Goal: Contribute content: Contribute content

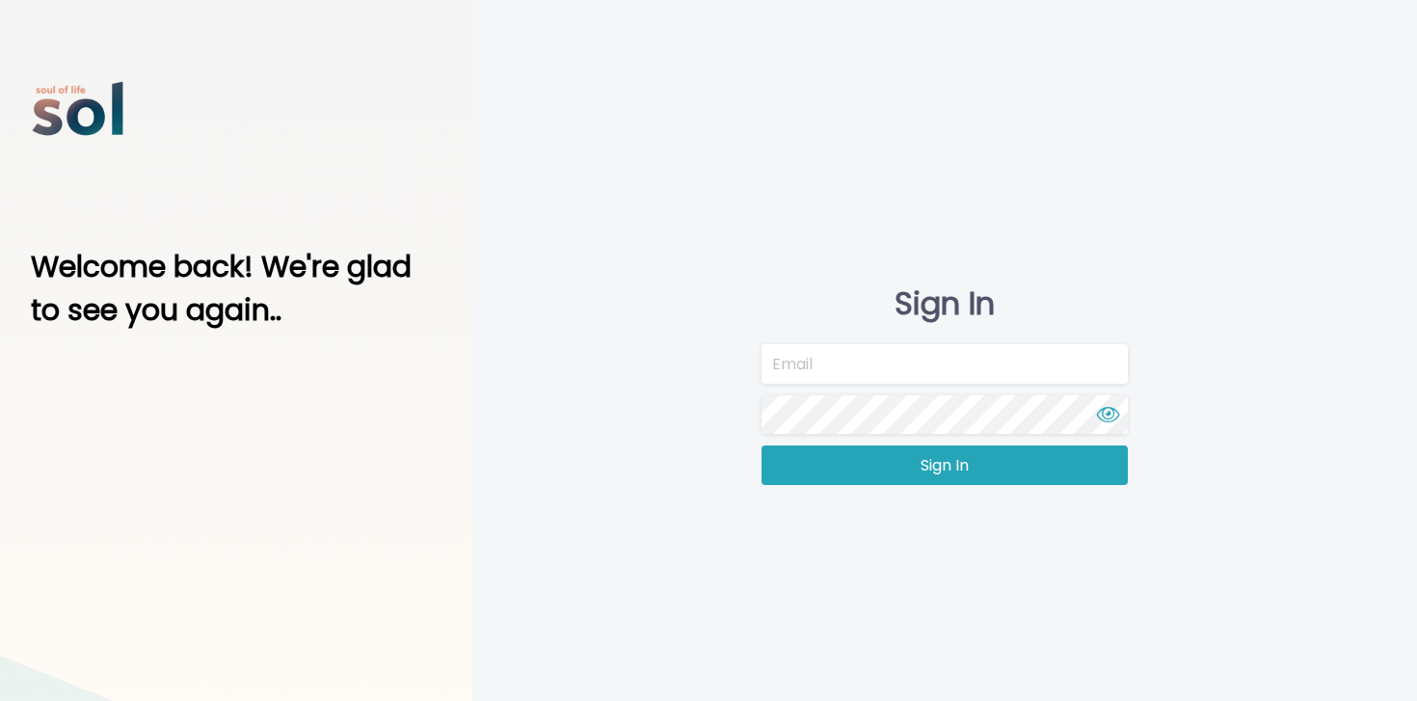
type input "[EMAIL_ADDRESS][DOMAIN_NAME]"
click at [930, 495] on div "Sign In [EMAIL_ADDRESS][DOMAIN_NAME] Sign In" at bounding box center [944, 385] width 945 height 771
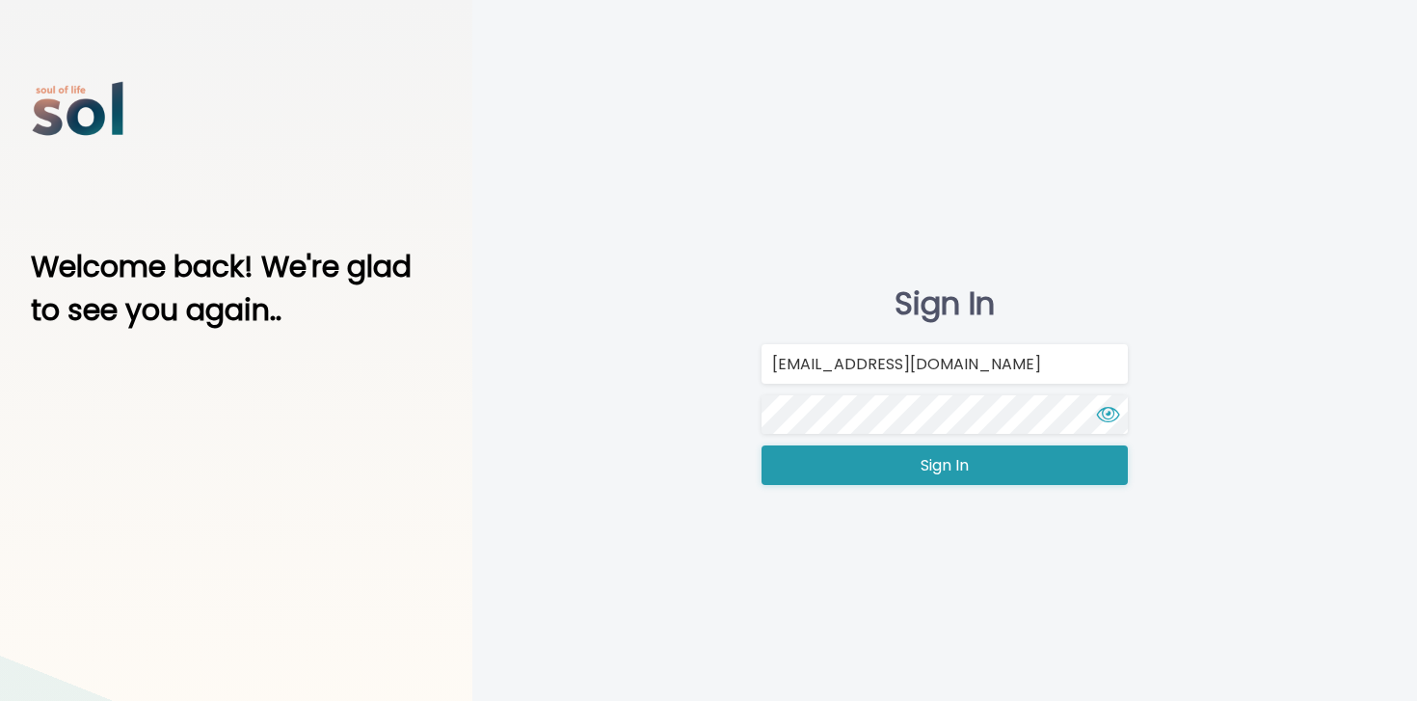
click at [949, 463] on span "Sign In" at bounding box center [945, 465] width 48 height 23
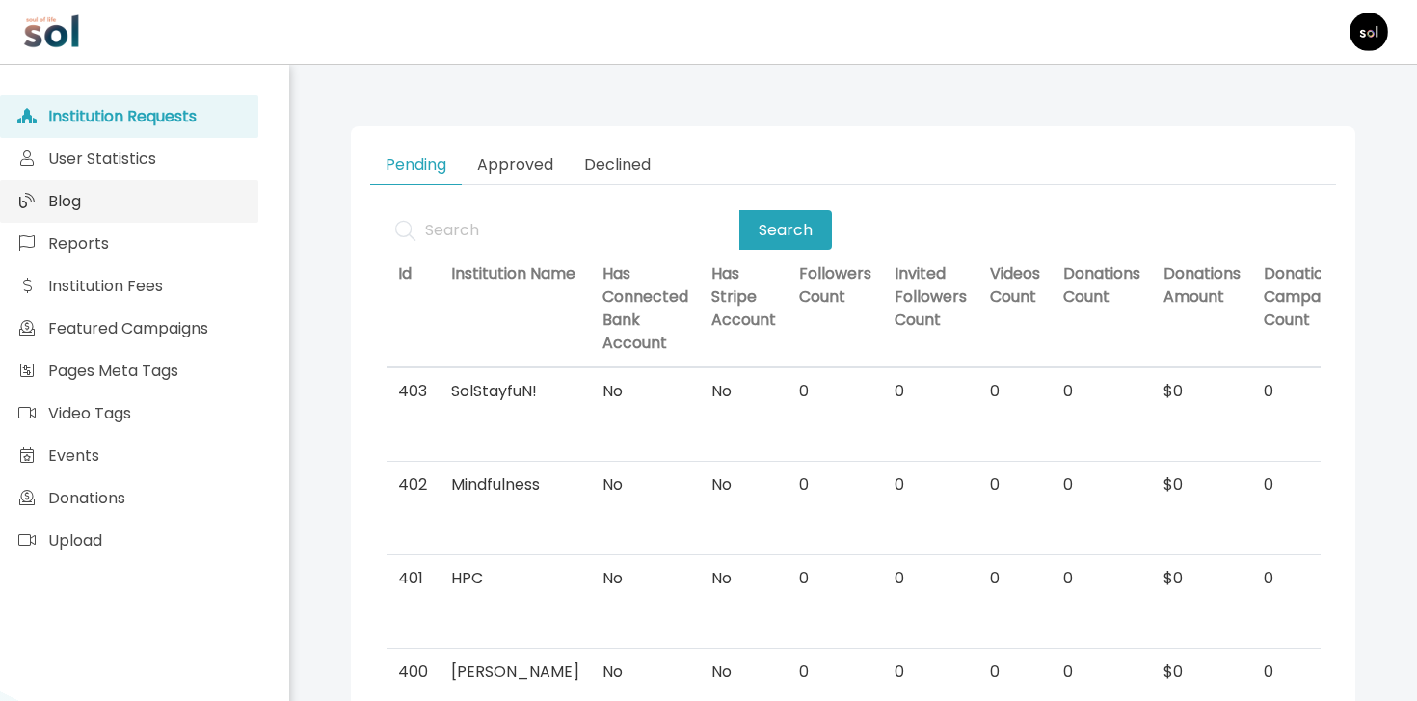
click at [141, 220] on link "Blog" at bounding box center [129, 201] width 258 height 42
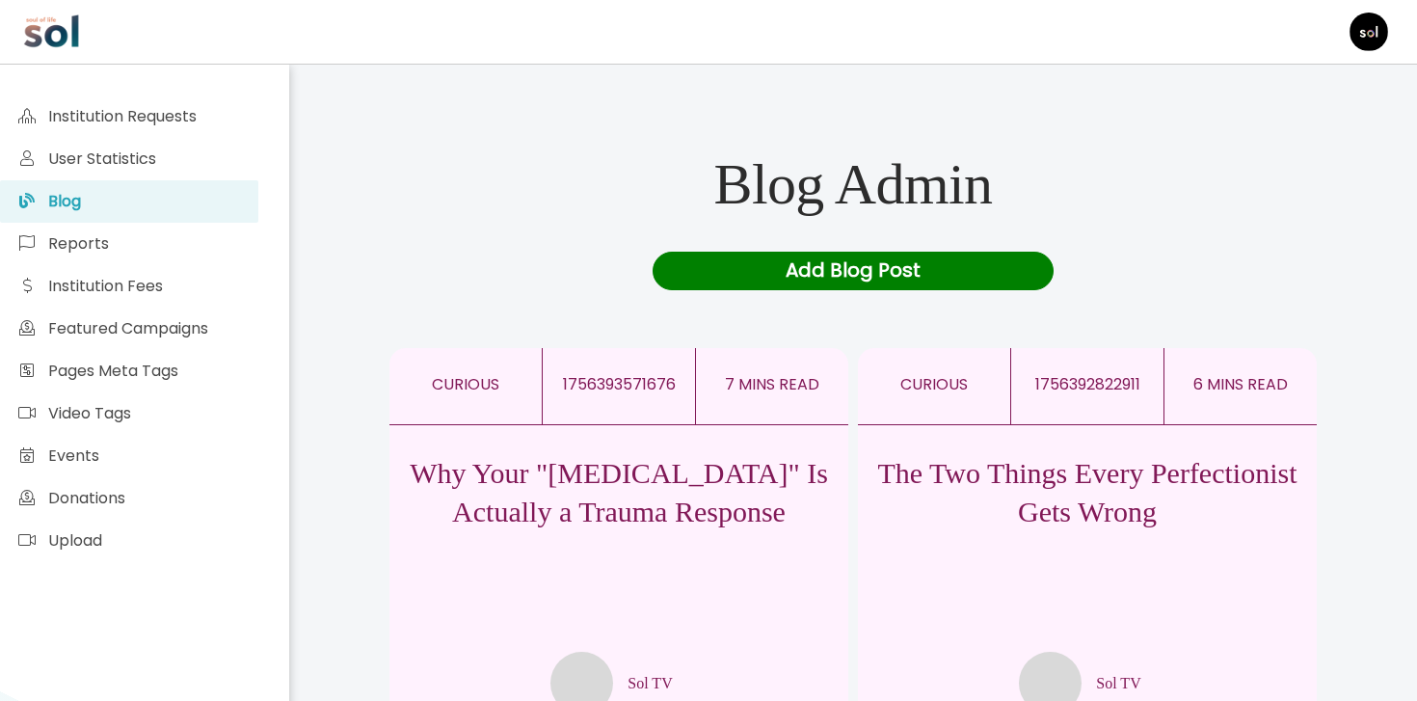
click at [787, 273] on div "Add Blog Post" at bounding box center [854, 271] width 402 height 39
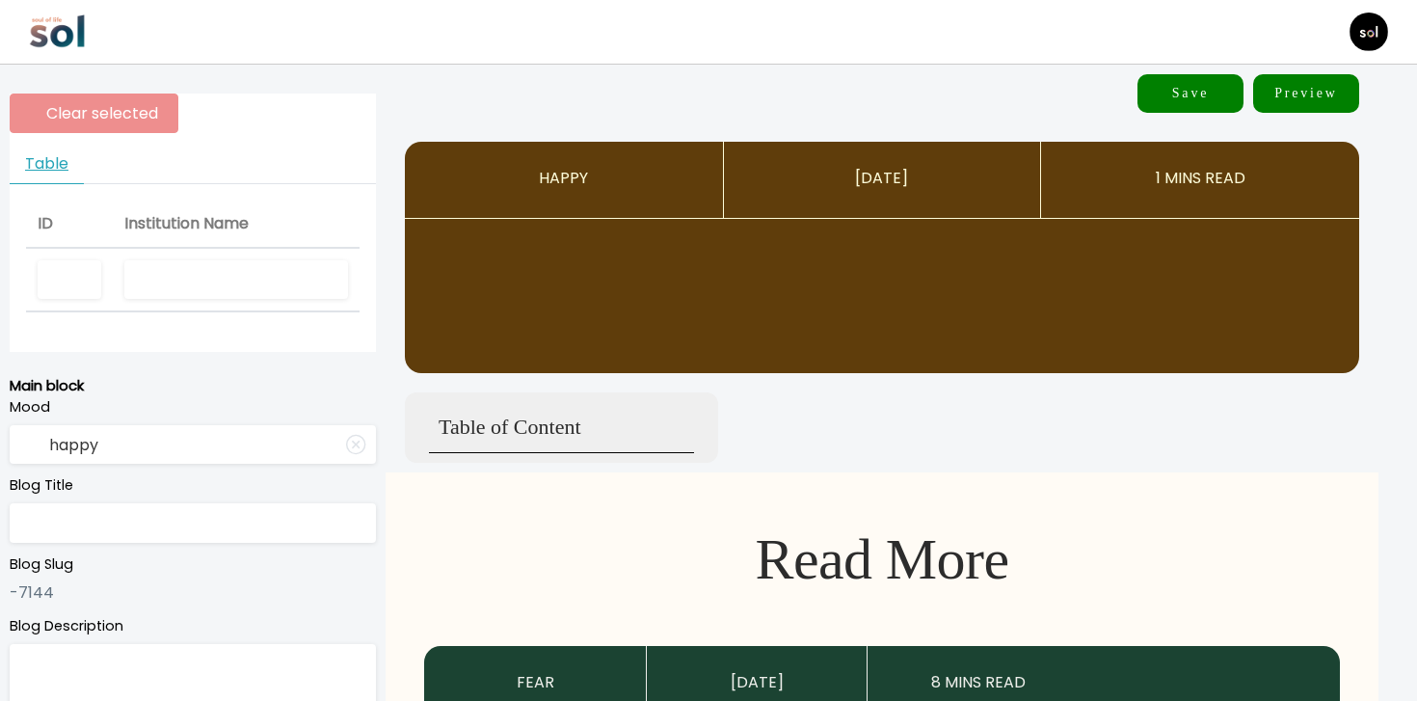
click at [251, 271] on input "text" at bounding box center [236, 280] width 224 height 40
type input "Sol TV"
click at [220, 531] on input "text" at bounding box center [193, 523] width 366 height 40
paste input "How Your Pursuit of Perfect Is Sabotaging Your Happiness"
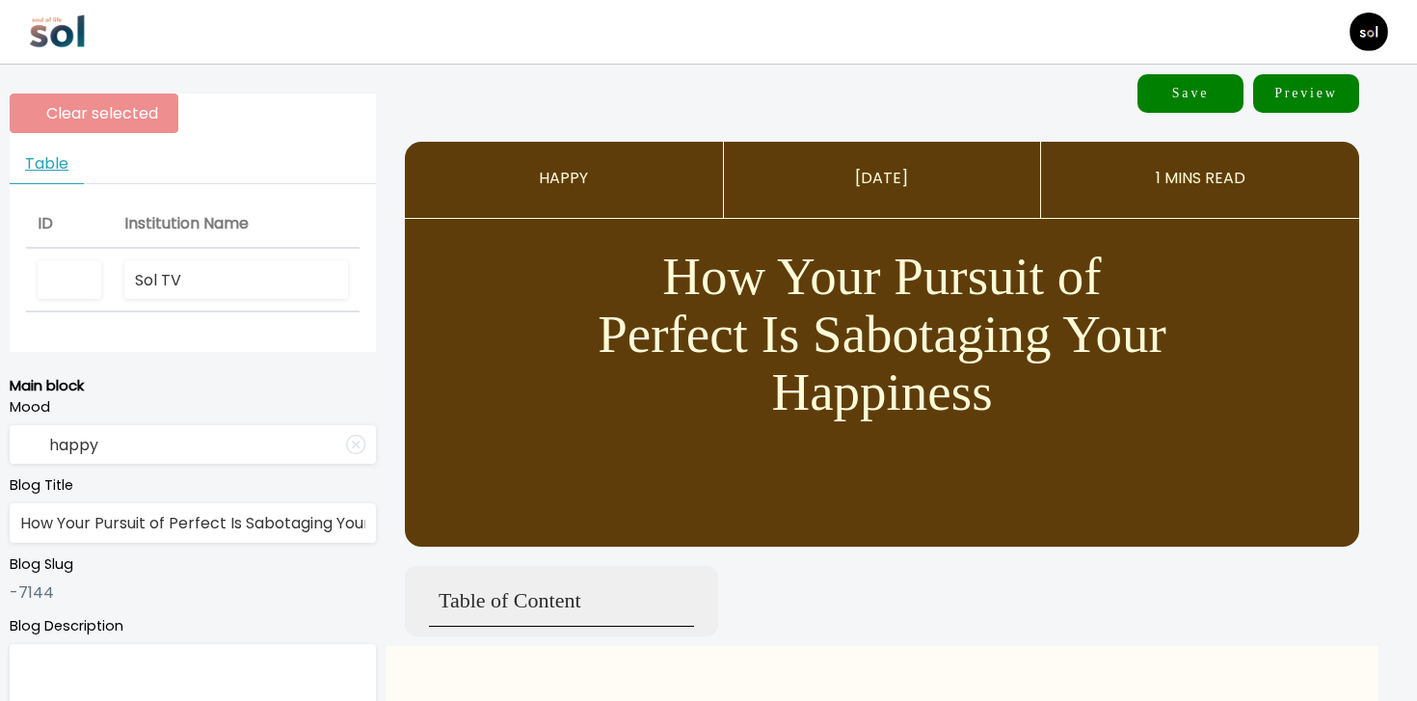
scroll to position [0, 94]
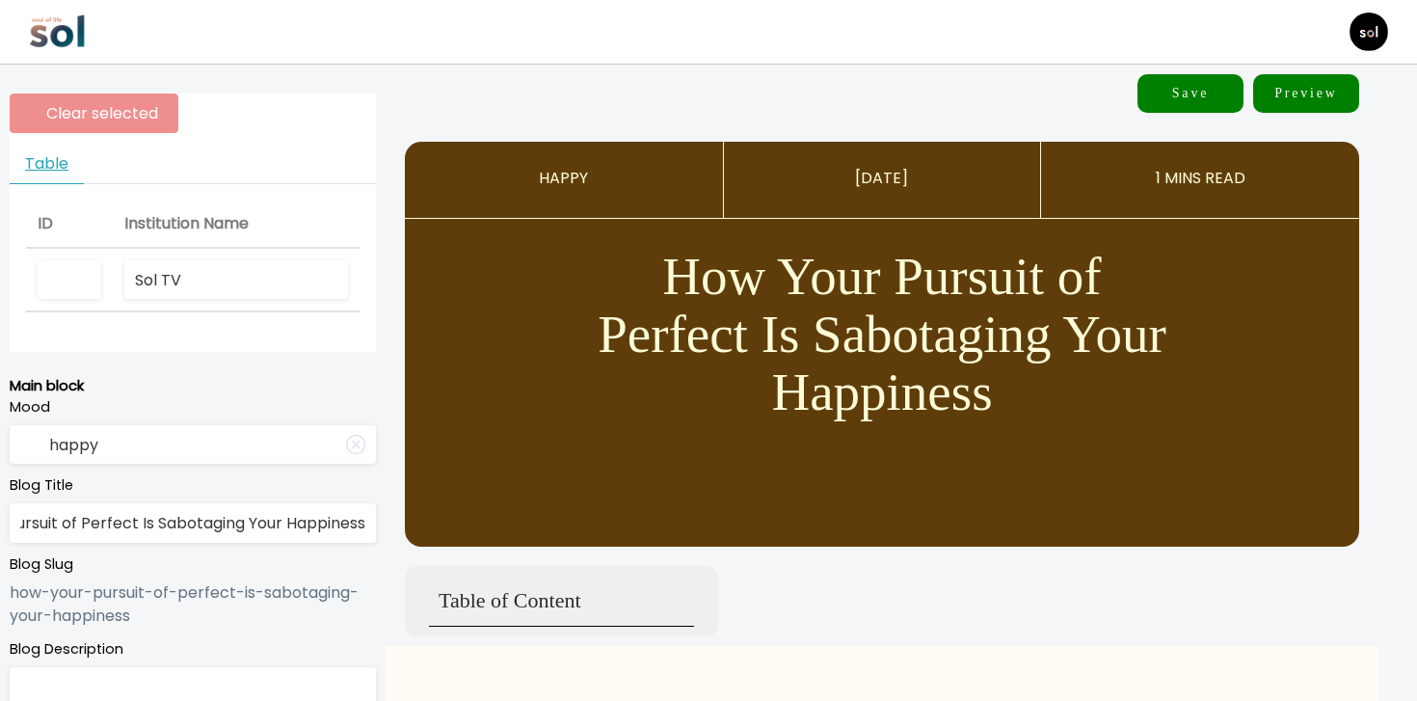
type input "How Your Pursuit of Perfect Is Sabotaging Your Happiness"
click at [256, 443] on input "happy" at bounding box center [193, 445] width 366 height 40
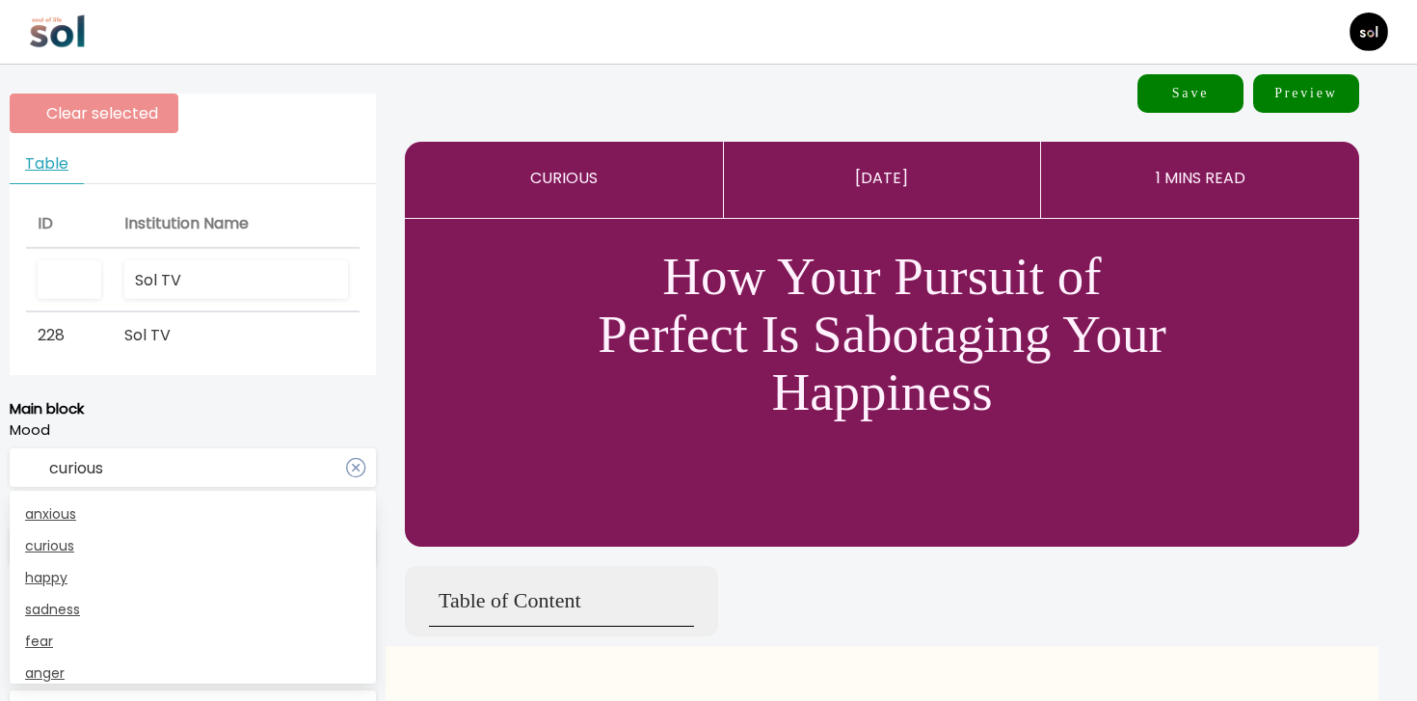
type input "curious"
click at [183, 408] on p "Main block" at bounding box center [193, 409] width 366 height 22
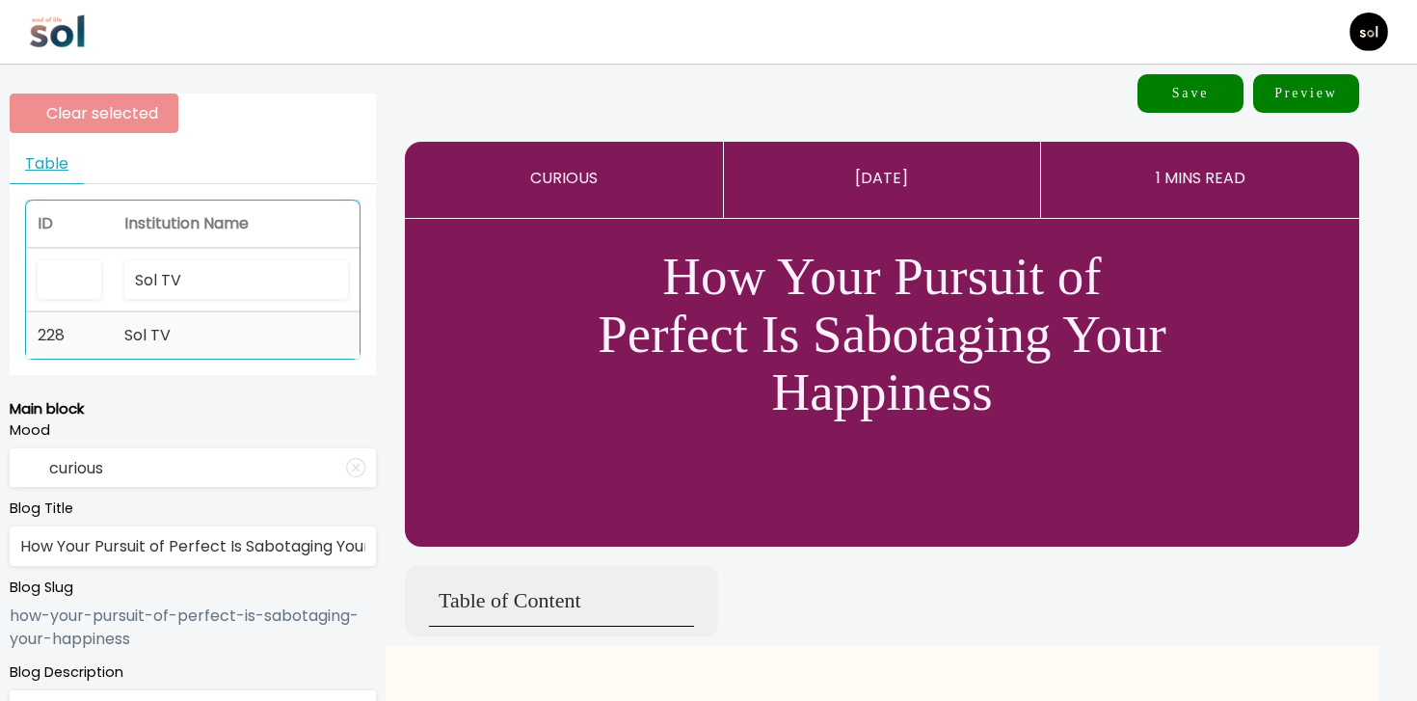
click at [202, 335] on td "Sol TV" at bounding box center [236, 335] width 247 height 46
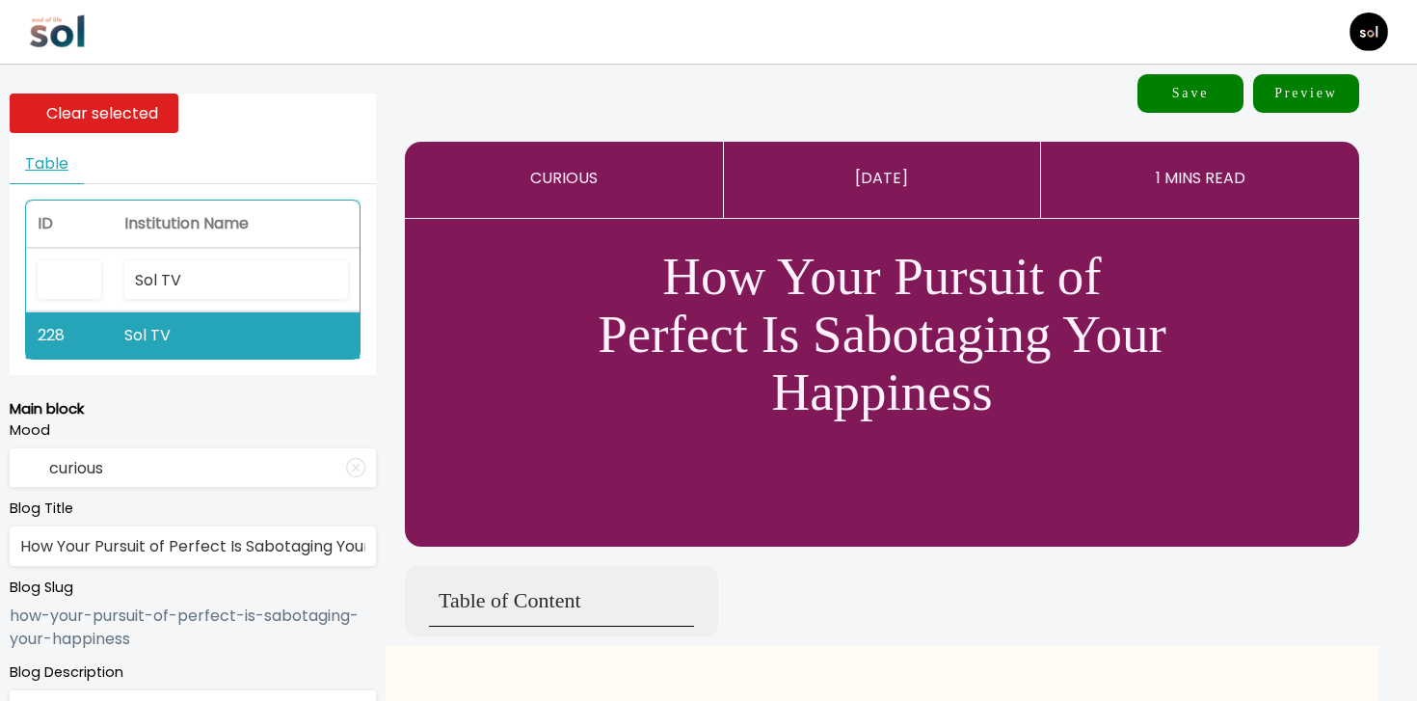
scroll to position [305, 0]
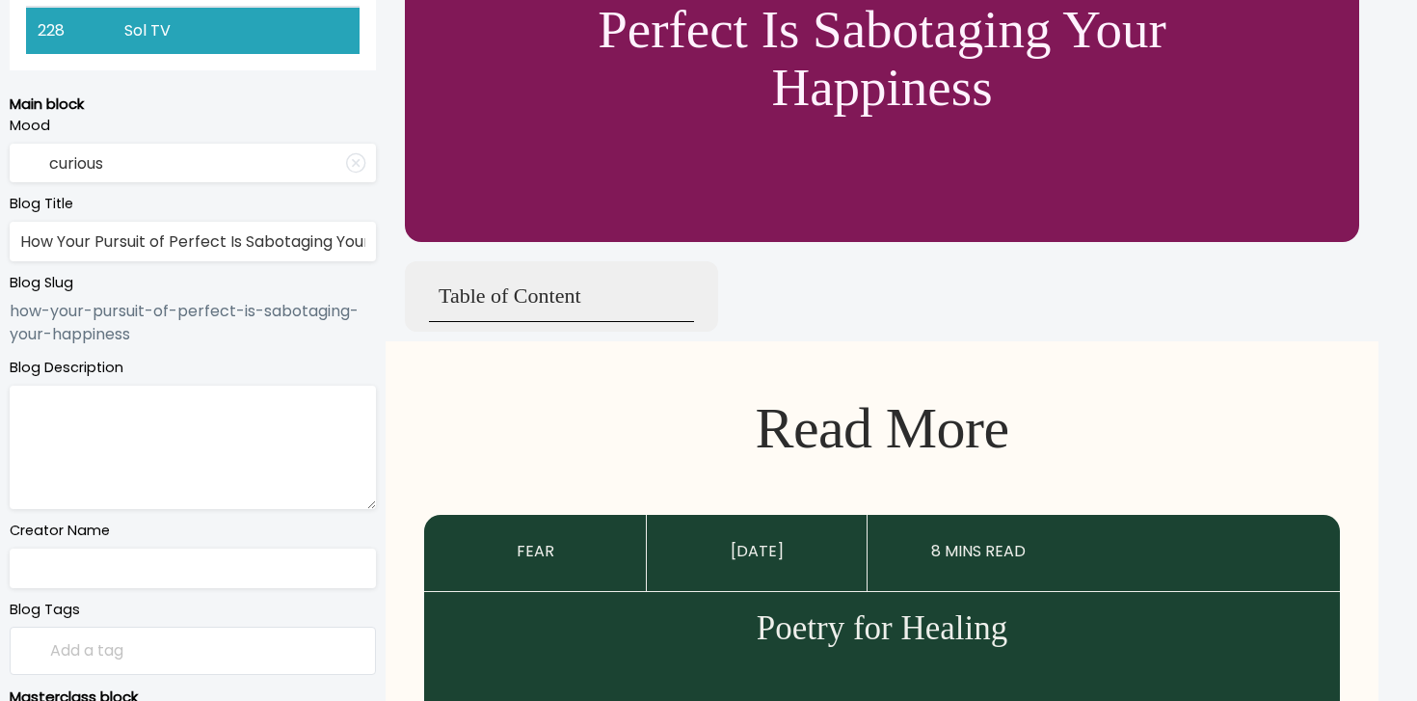
click at [273, 449] on textarea at bounding box center [193, 447] width 366 height 123
paste textarea "Why “good enough” is actually the secret to feeling good"
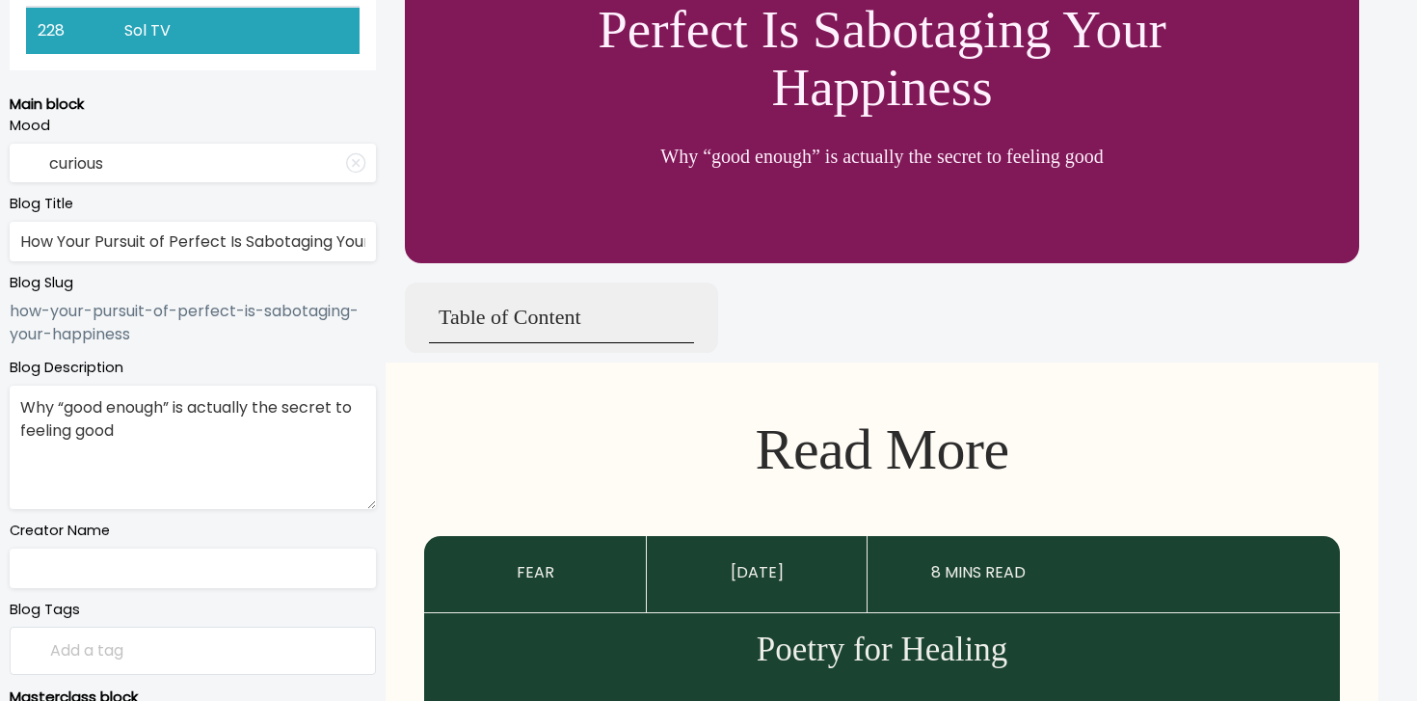
type textarea "Why “good enough” is actually the secret to feeling good"
click at [192, 572] on input "text" at bounding box center [193, 569] width 366 height 40
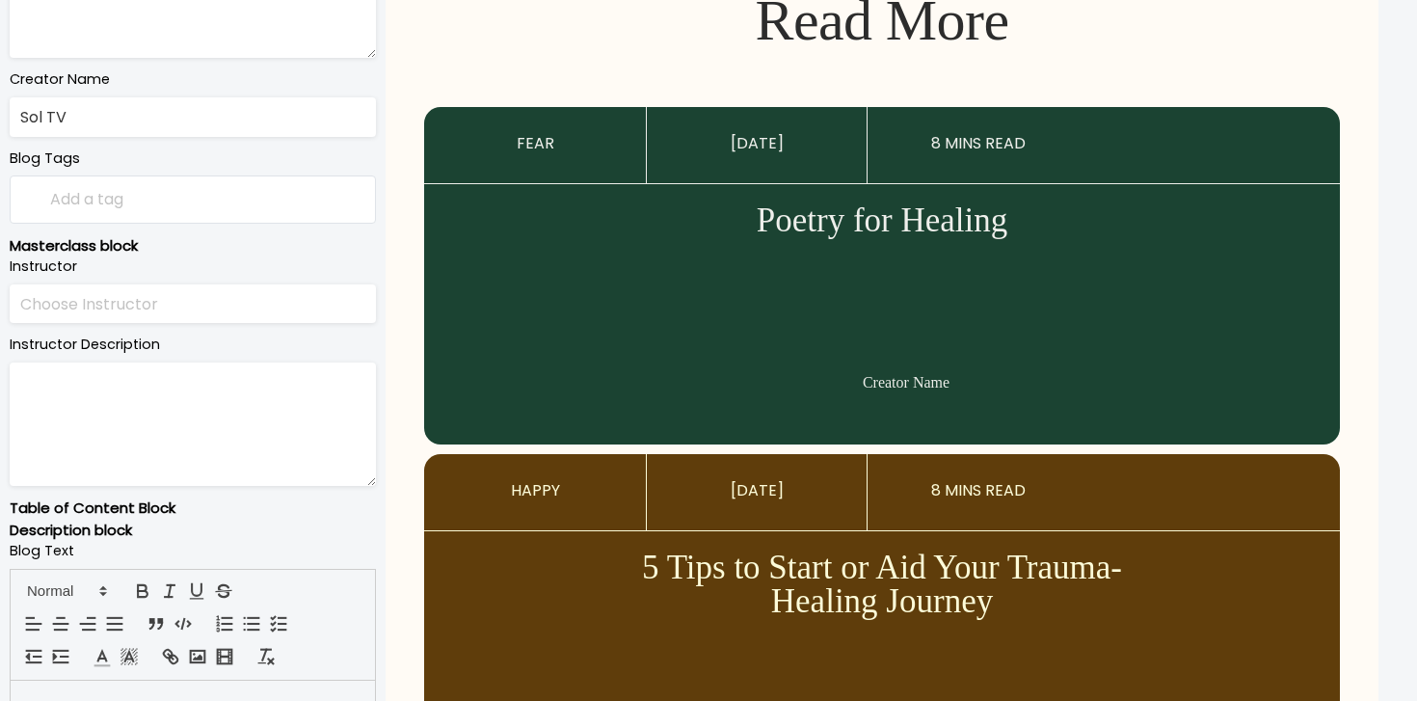
scroll to position [911, 0]
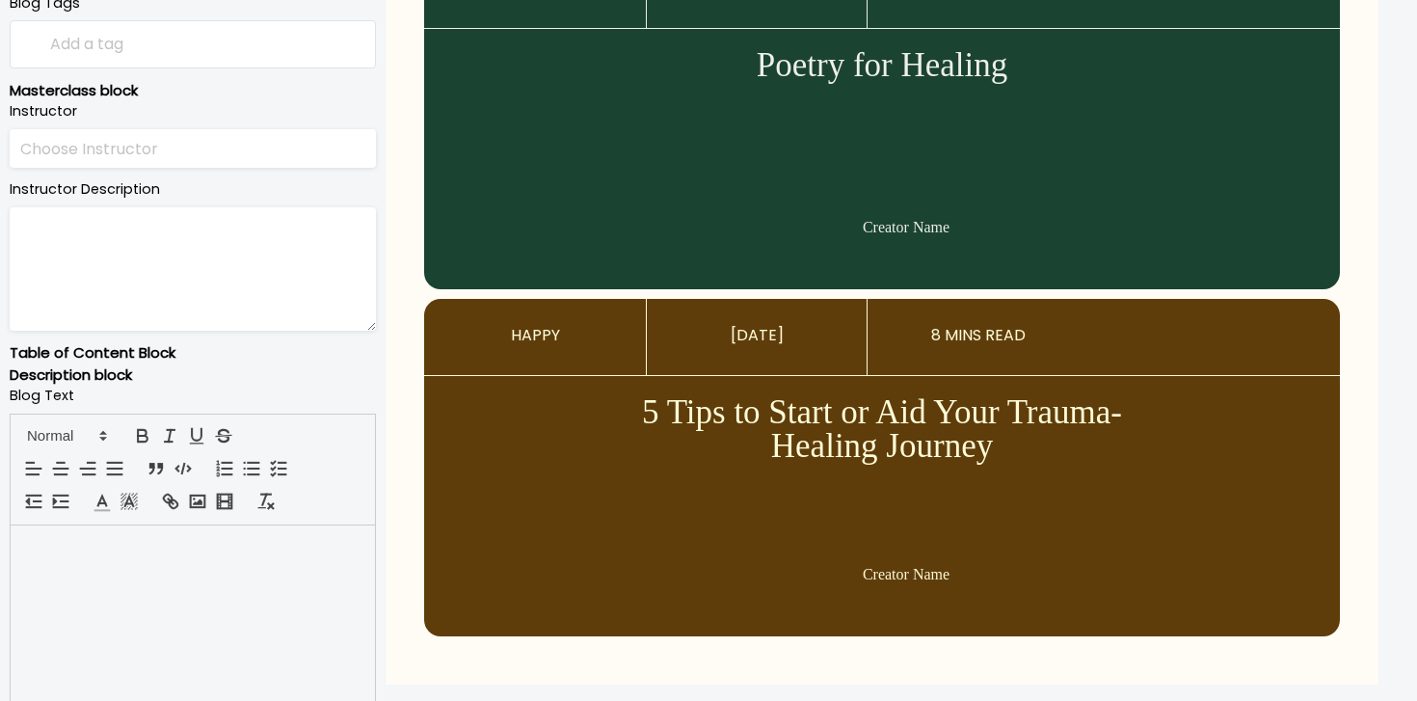
type input "Sol TV"
click at [152, 546] on p at bounding box center [192, 548] width 335 height 22
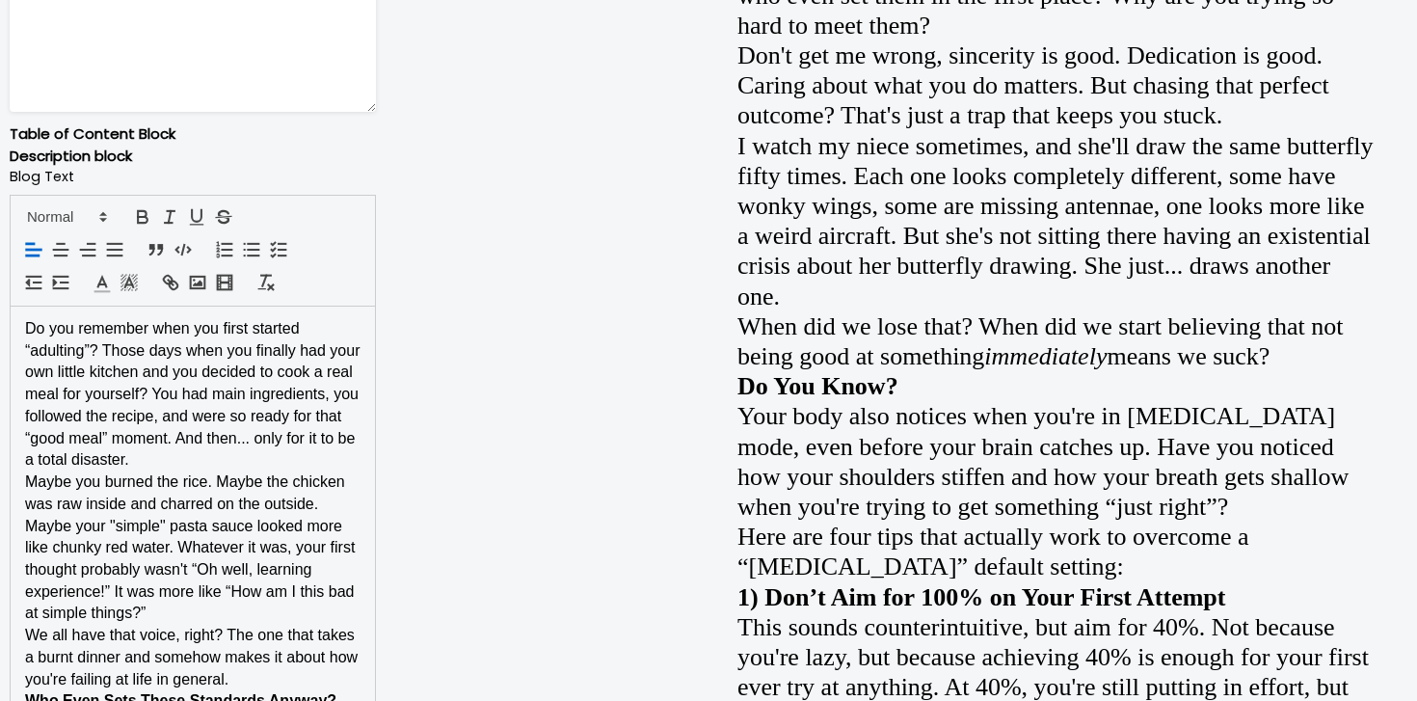
scroll to position [1157, 0]
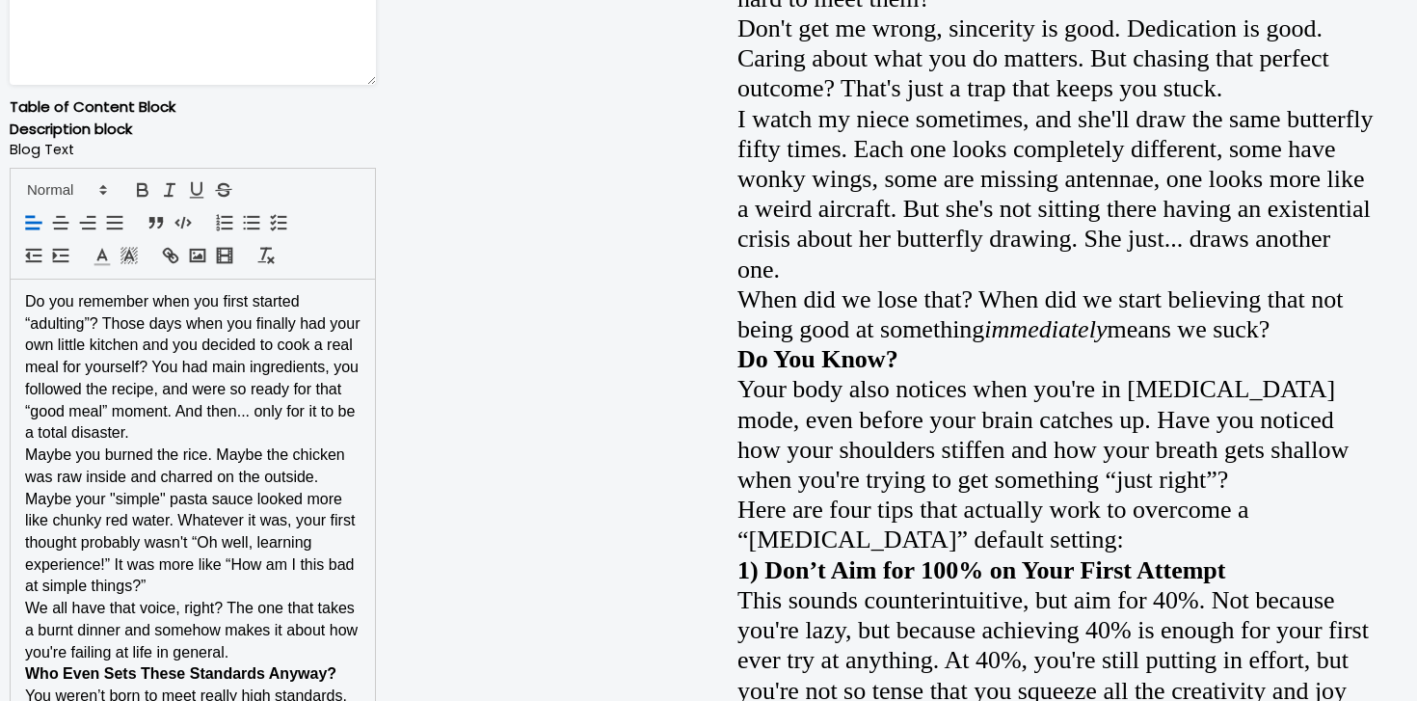
click at [237, 437] on p "Do you remember when you first started “adulting”? Those days when you finally …" at bounding box center [192, 367] width 335 height 153
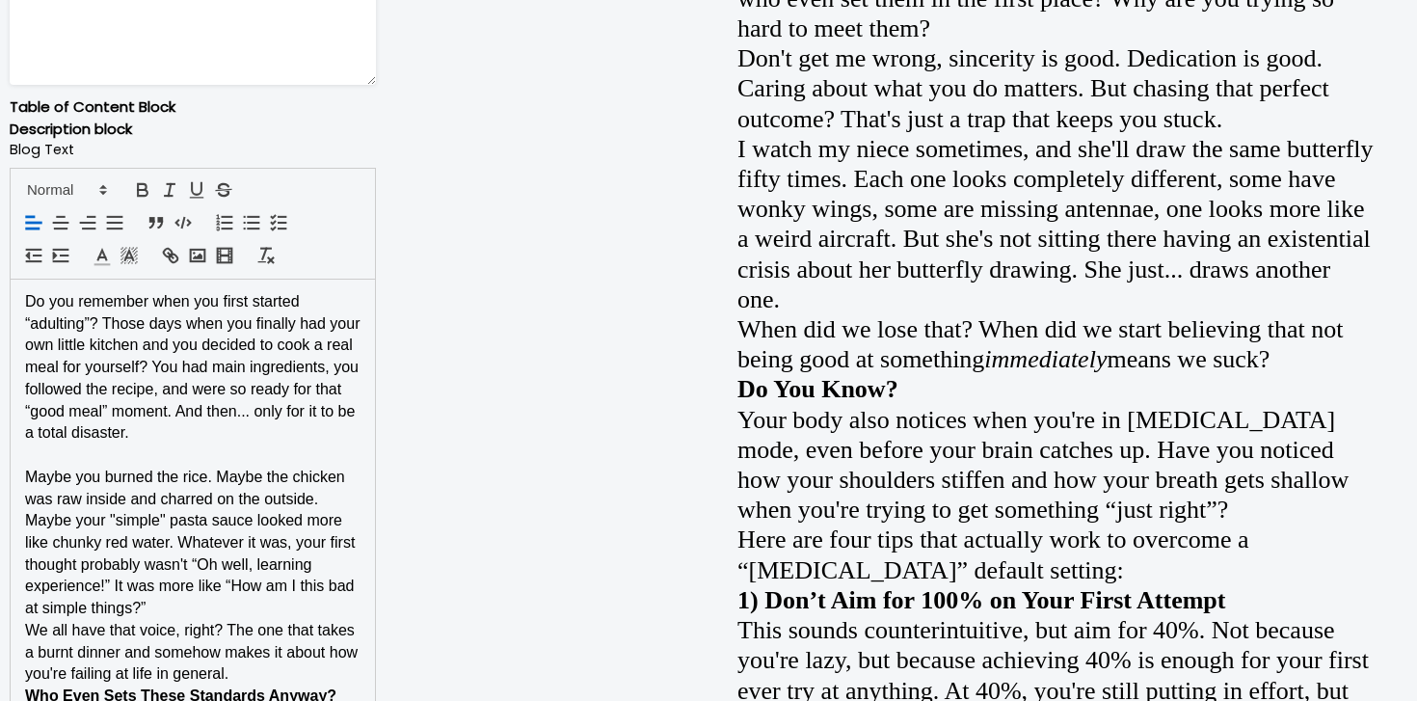
click at [174, 607] on p "Maybe you burned the rice. Maybe the chicken was raw inside and charred on the …" at bounding box center [192, 543] width 335 height 153
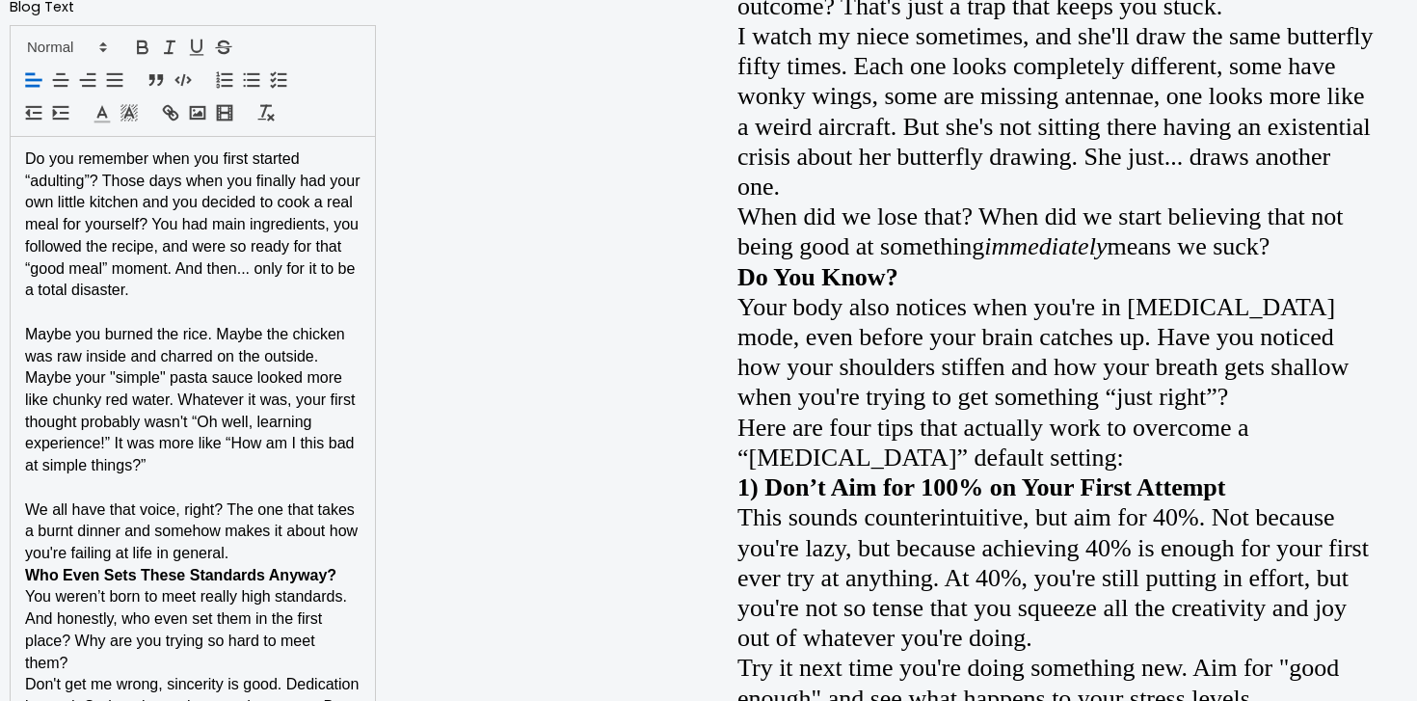
scroll to position [1369, 0]
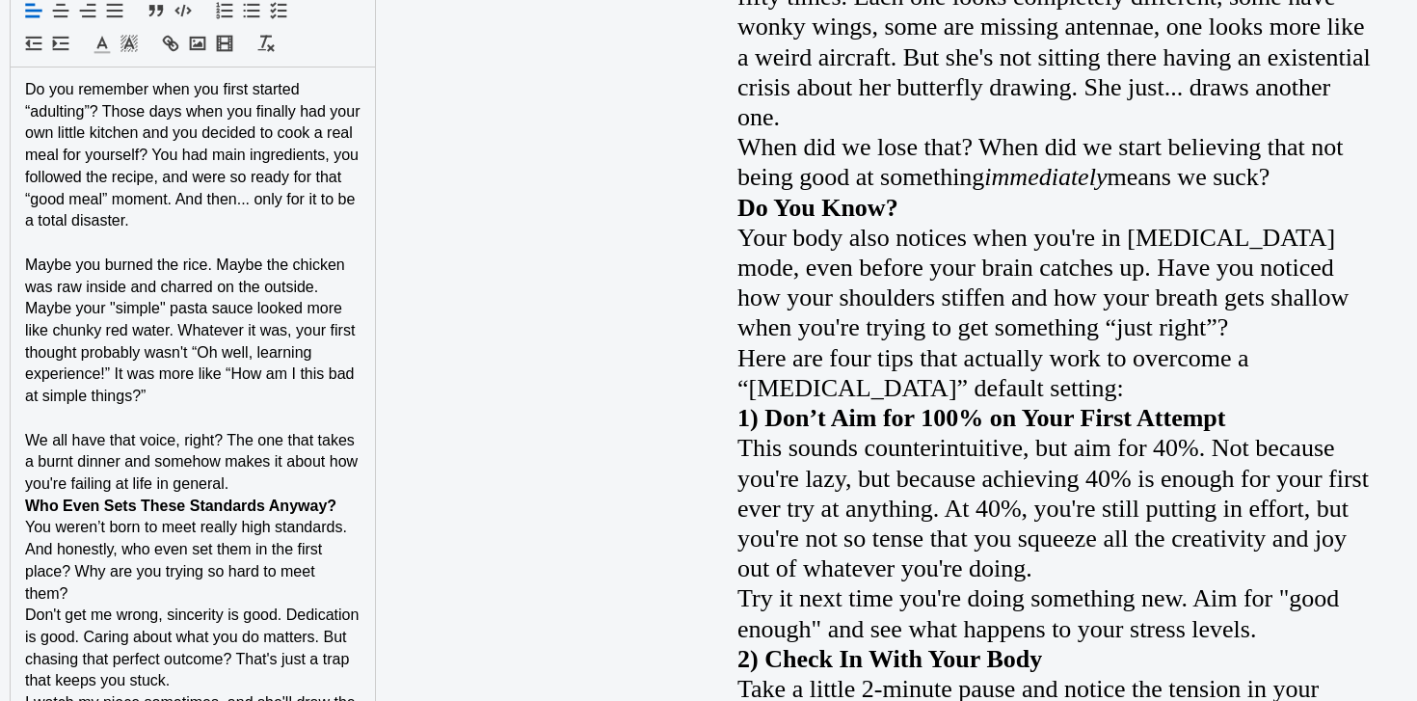
click at [254, 485] on p "We all have that voice, right? The one that takes a burnt dinner and somehow ma…" at bounding box center [192, 463] width 335 height 66
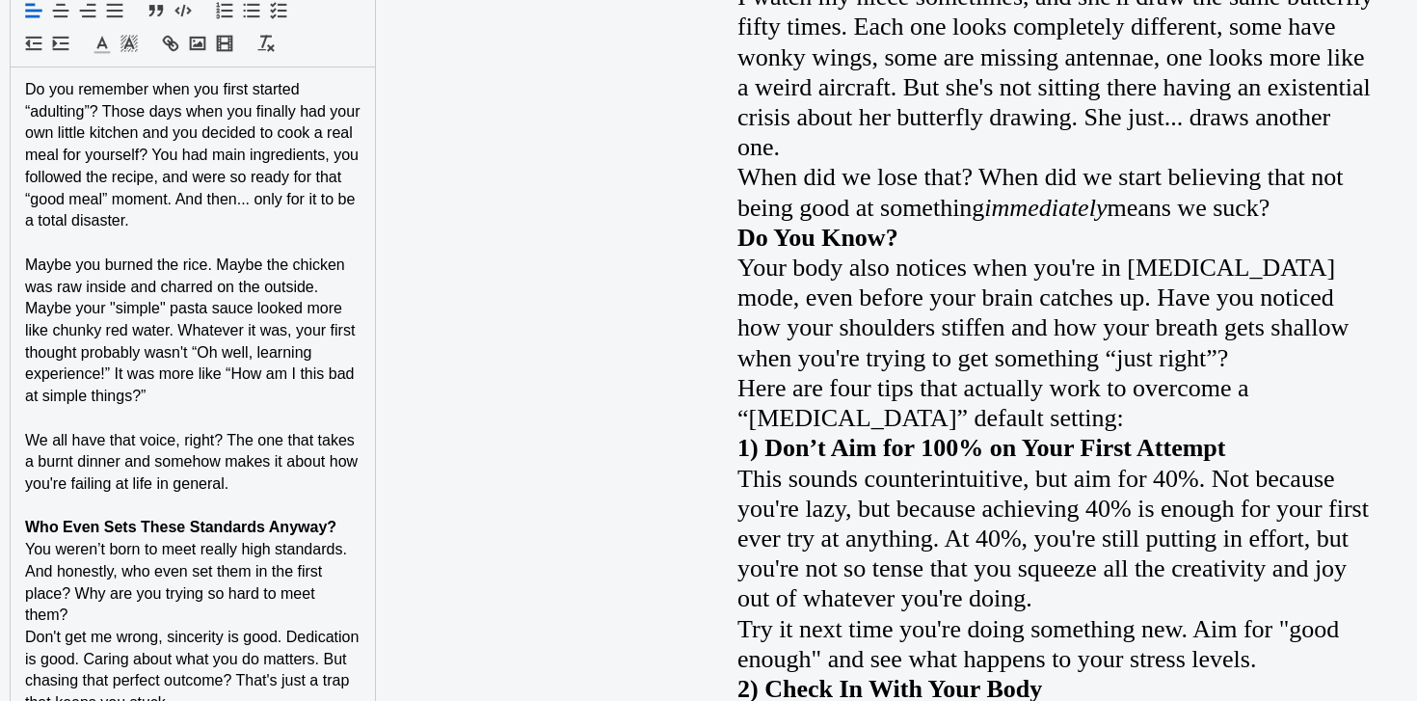
click at [352, 527] on p "Who Even Sets These Standards Anyway?" at bounding box center [192, 528] width 335 height 22
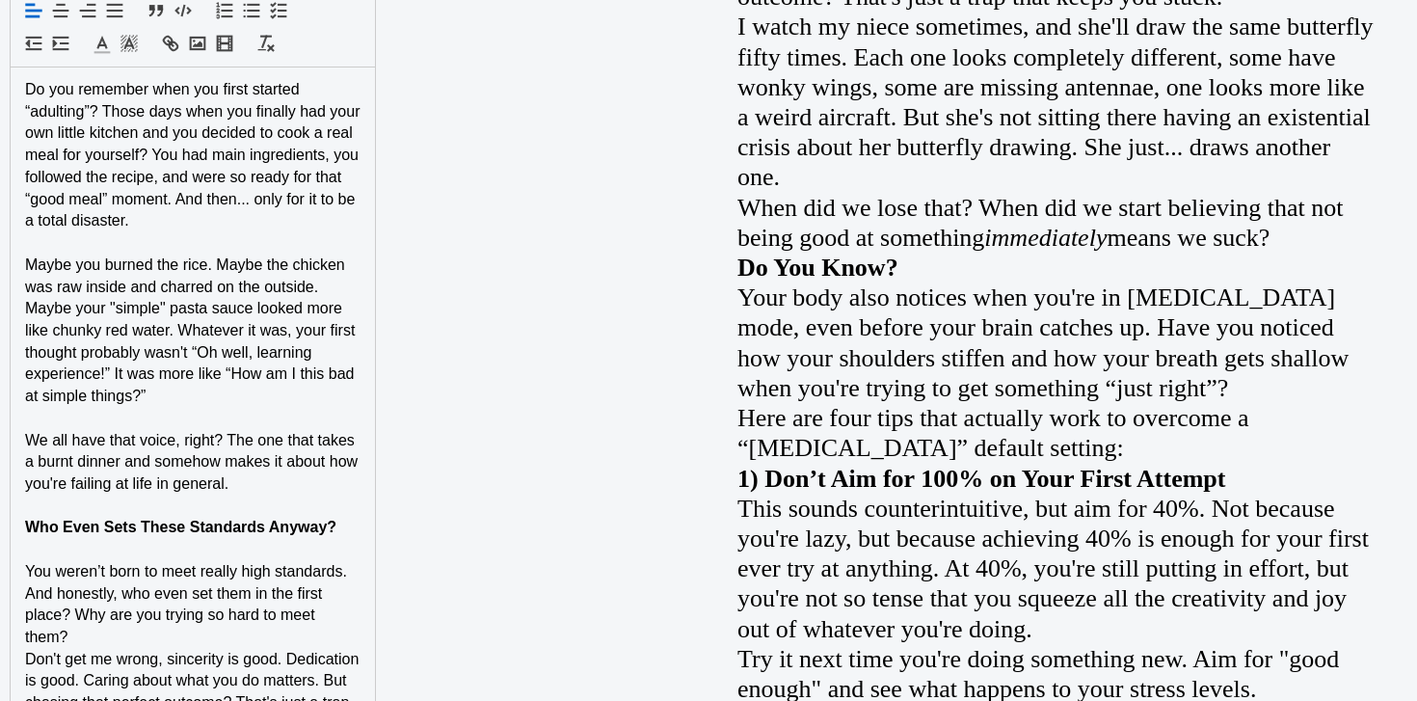
click at [172, 640] on p "You weren’t born to meet really high standards. And honestly, who even set them…" at bounding box center [192, 605] width 335 height 88
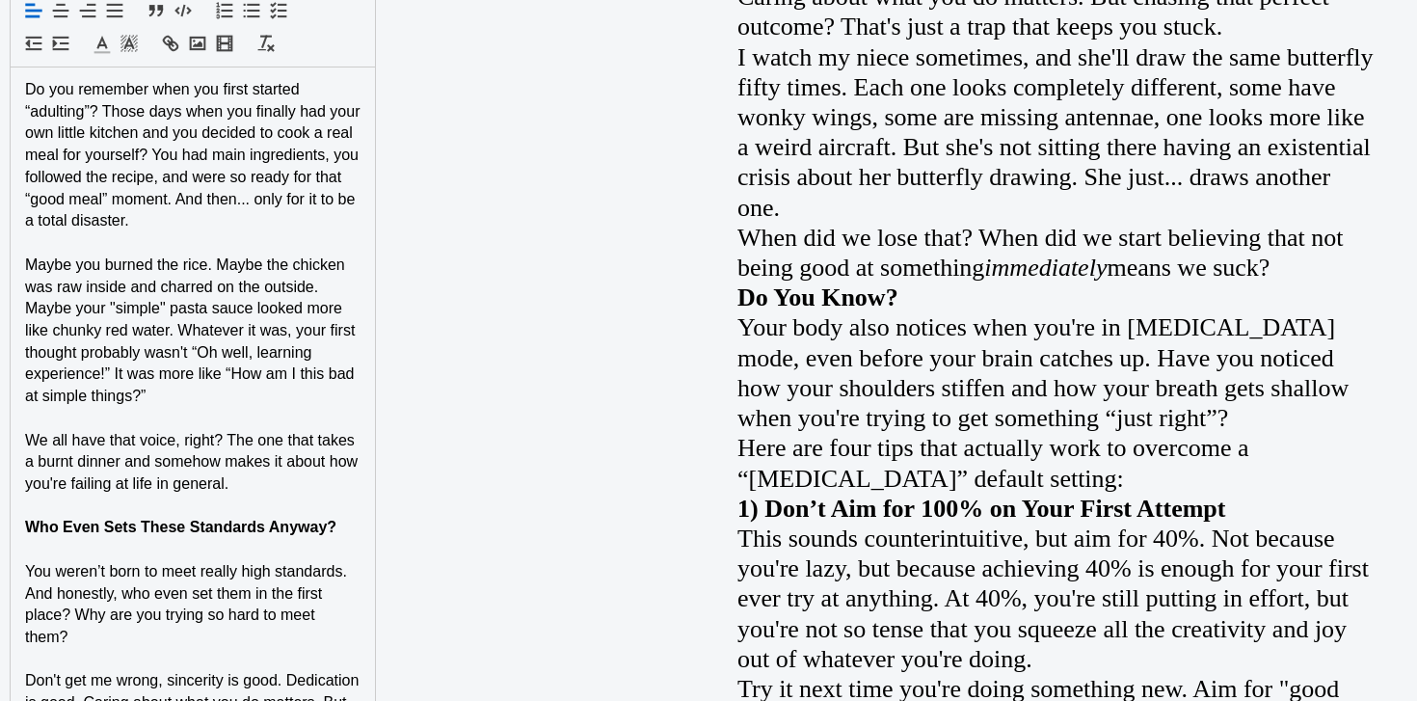
click at [126, 542] on p at bounding box center [192, 550] width 335 height 22
click at [126, 535] on strong "Who Even Sets These Standards Anyway?" at bounding box center [180, 527] width 311 height 16
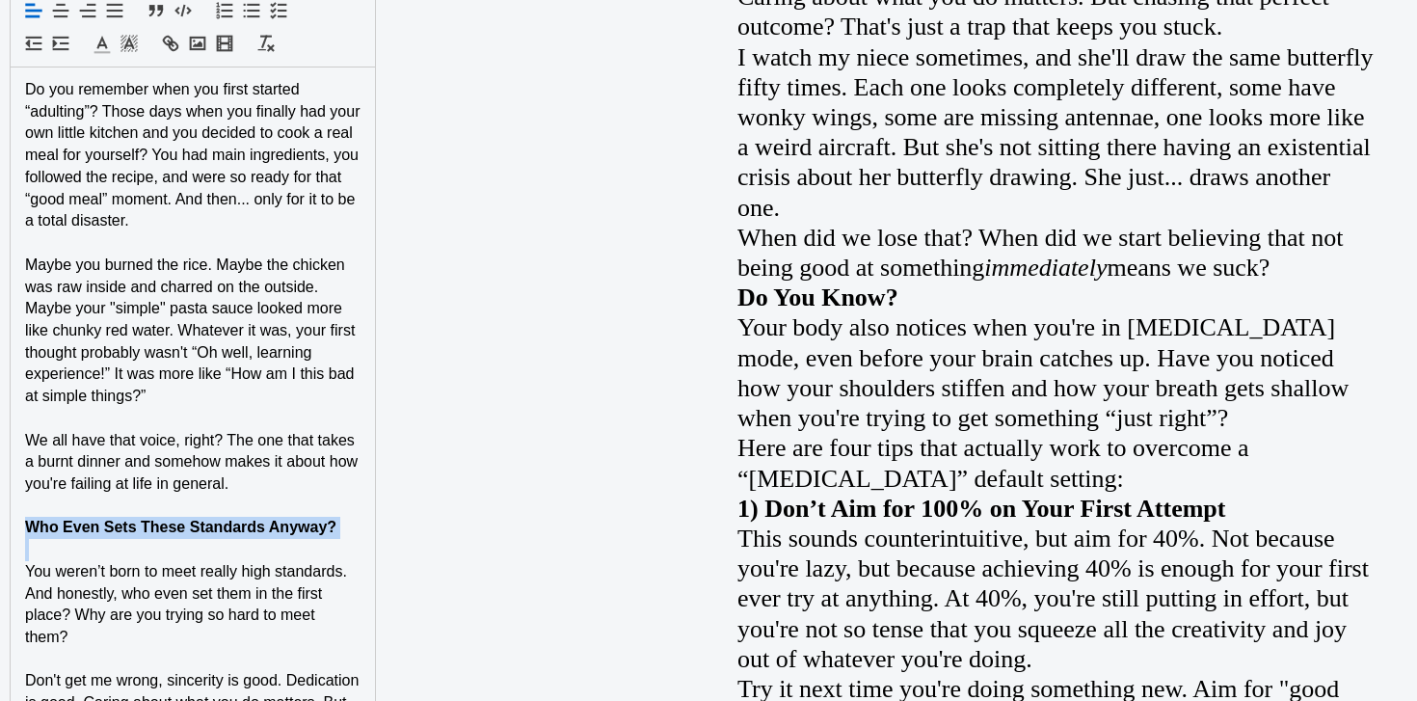
click at [126, 535] on strong "Who Even Sets These Standards Anyway?" at bounding box center [180, 527] width 311 height 16
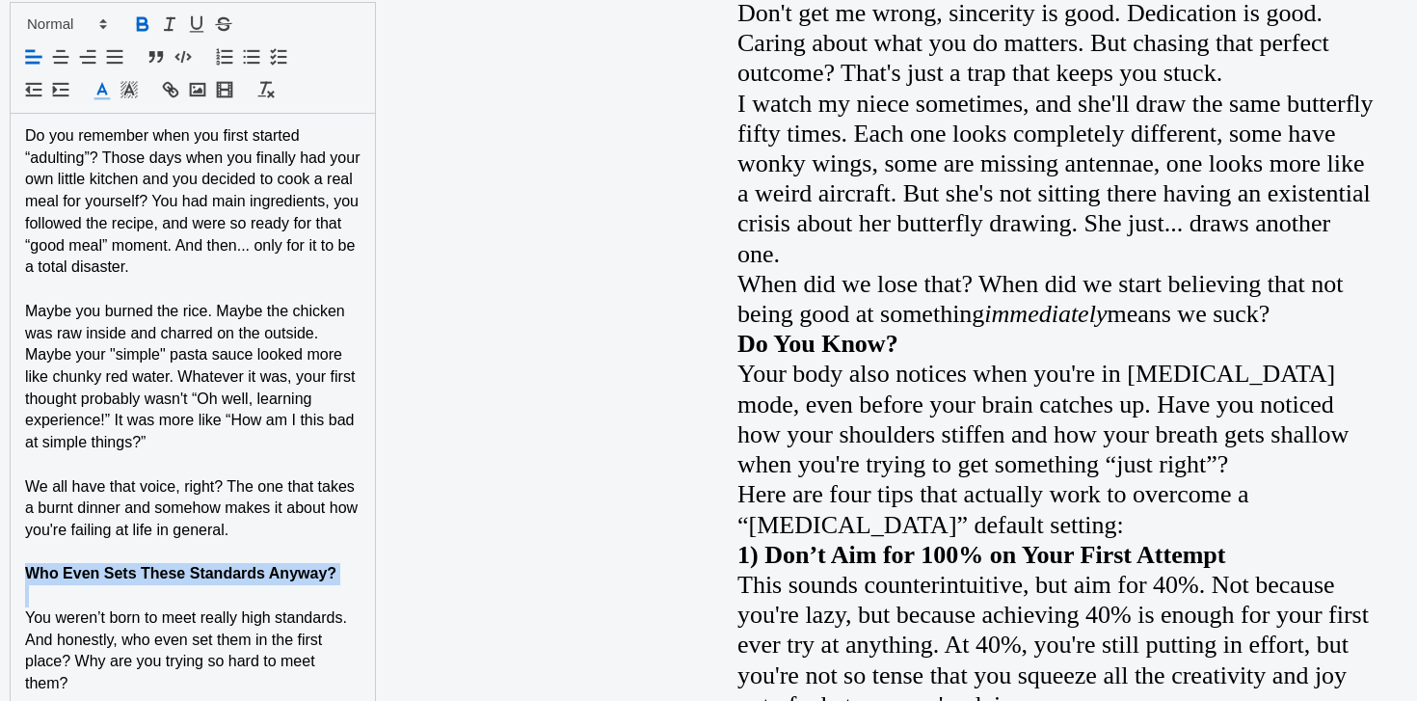
scroll to position [1311, 0]
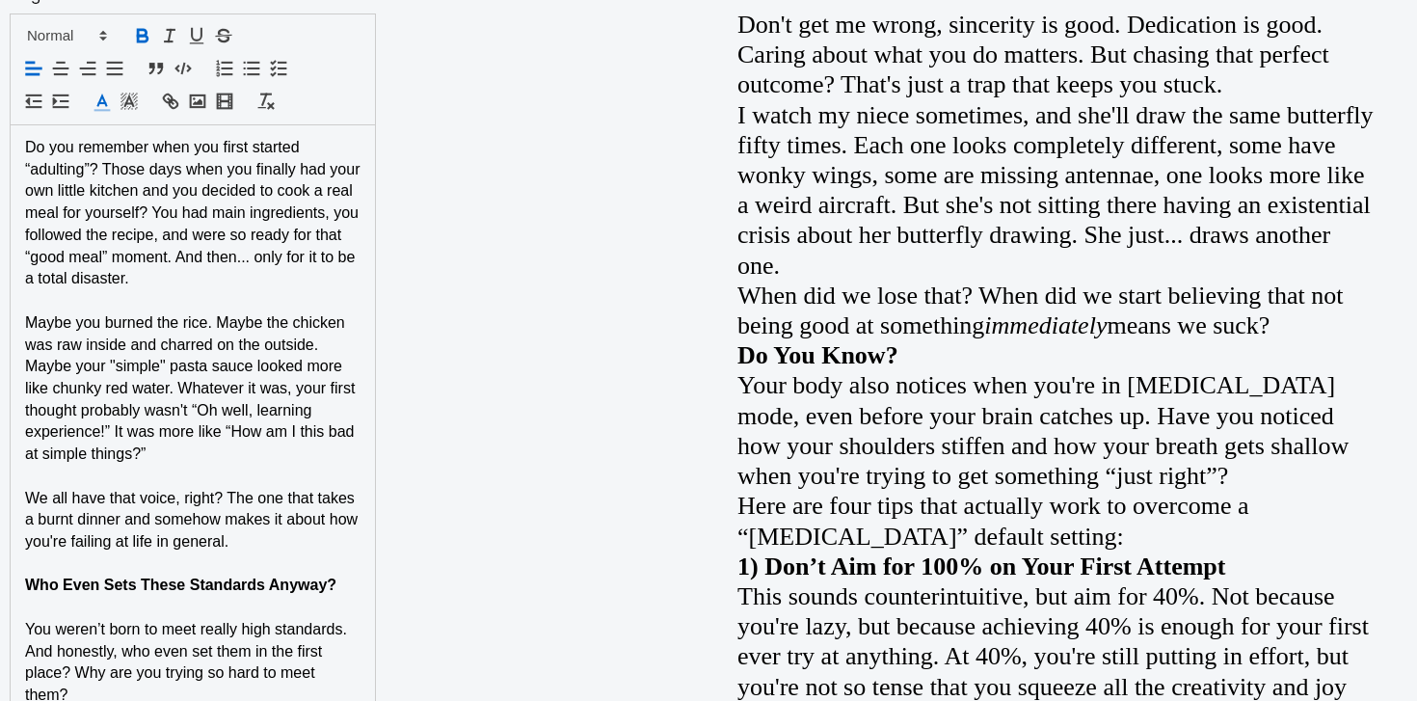
click at [88, 33] on span at bounding box center [65, 35] width 94 height 23
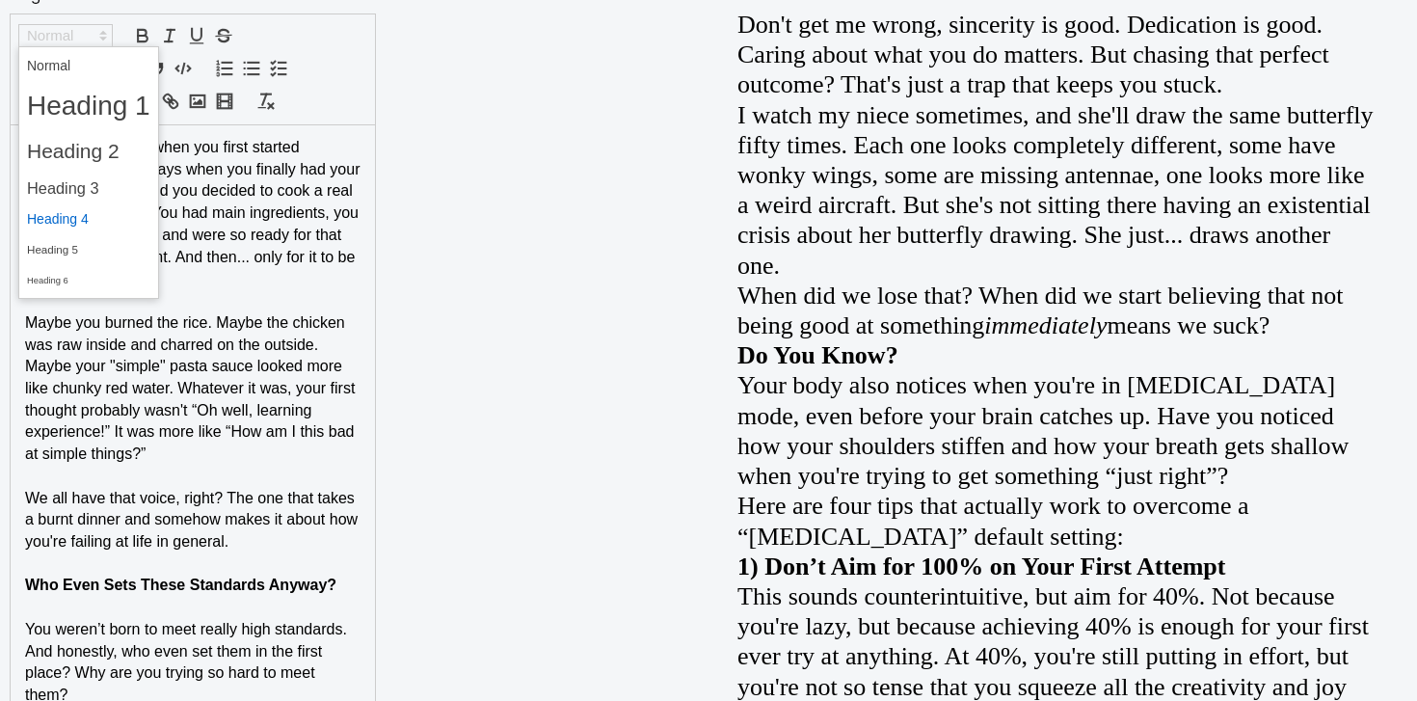
click at [80, 215] on span at bounding box center [88, 219] width 123 height 30
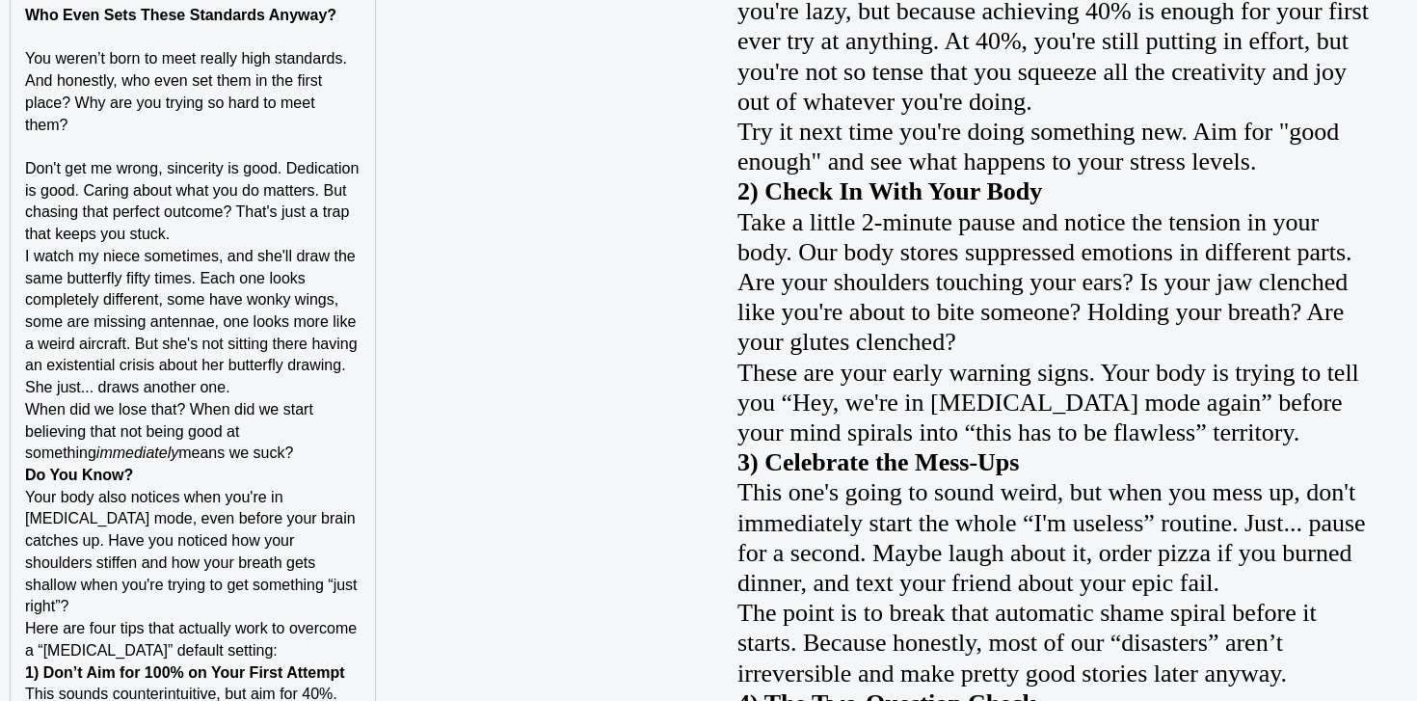
scroll to position [1940, 0]
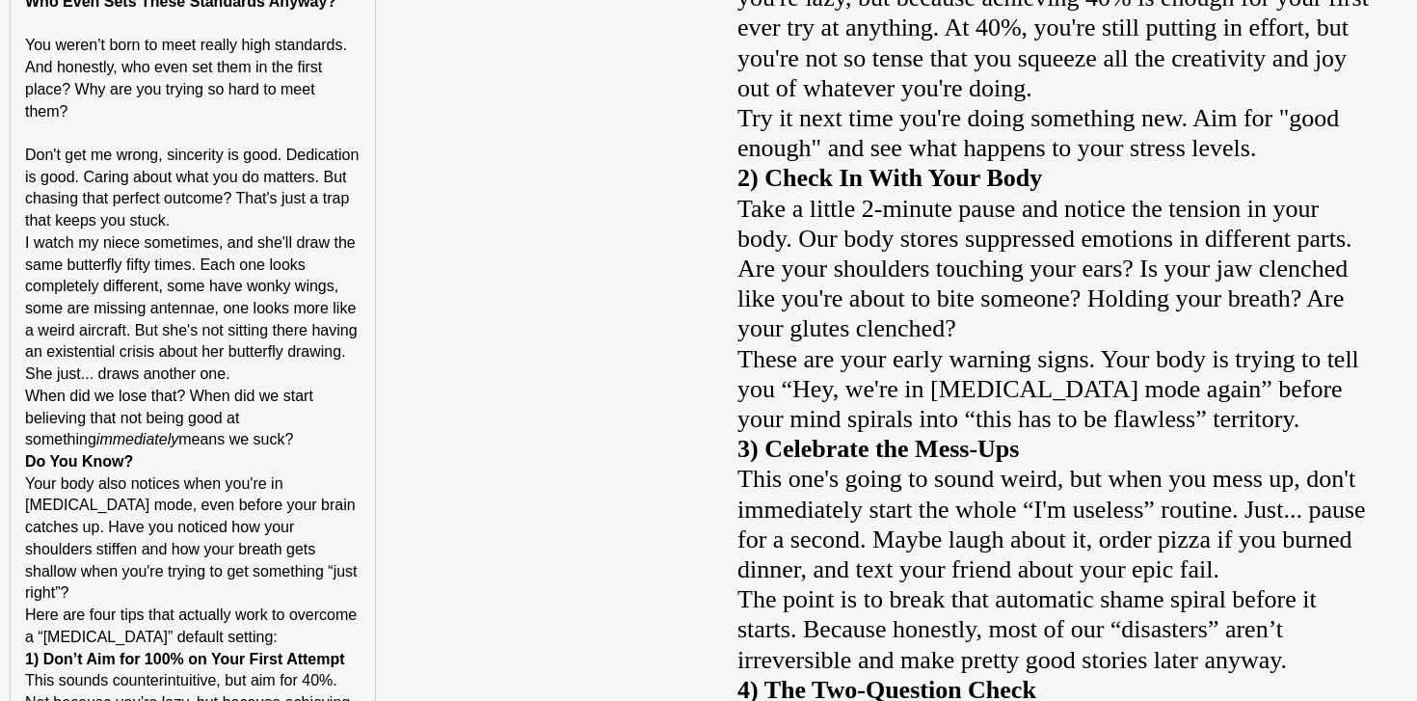
click at [189, 215] on p "Don't get me wrong, sincerity is good. Dedication is good. Caring about what yo…" at bounding box center [192, 189] width 335 height 88
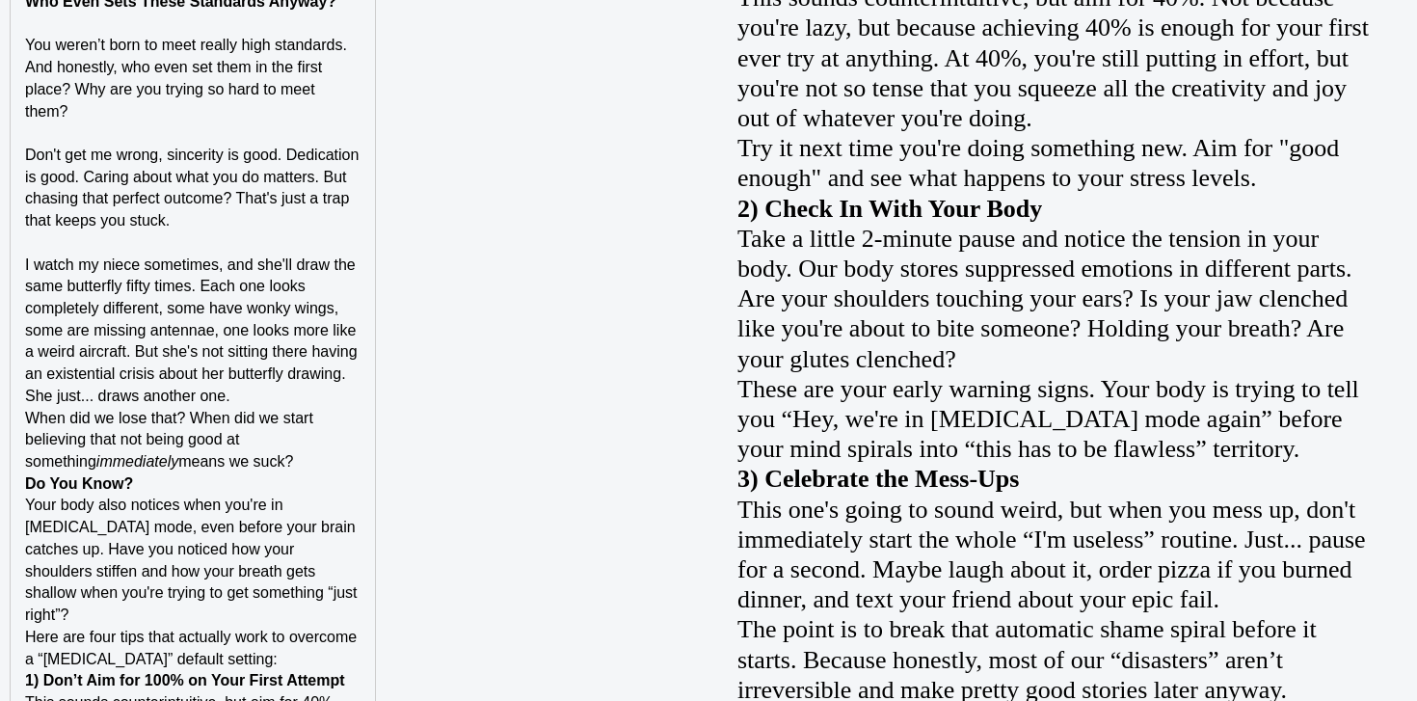
click at [279, 398] on p "I watch my niece sometimes, and she'll draw the same butterfly fifty times. Eac…" at bounding box center [192, 330] width 335 height 153
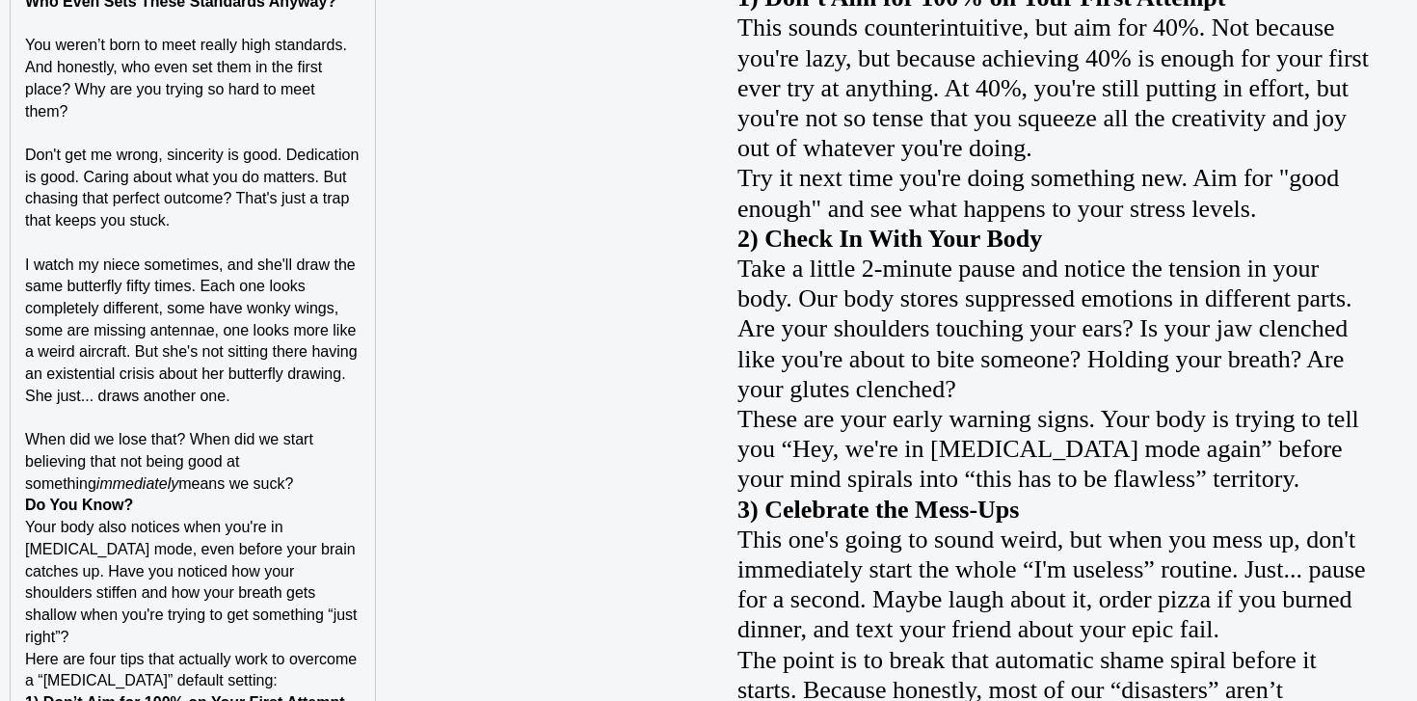
click at [253, 488] on p "When did we lose that? When did we start believing that not being good at somet…" at bounding box center [192, 462] width 335 height 66
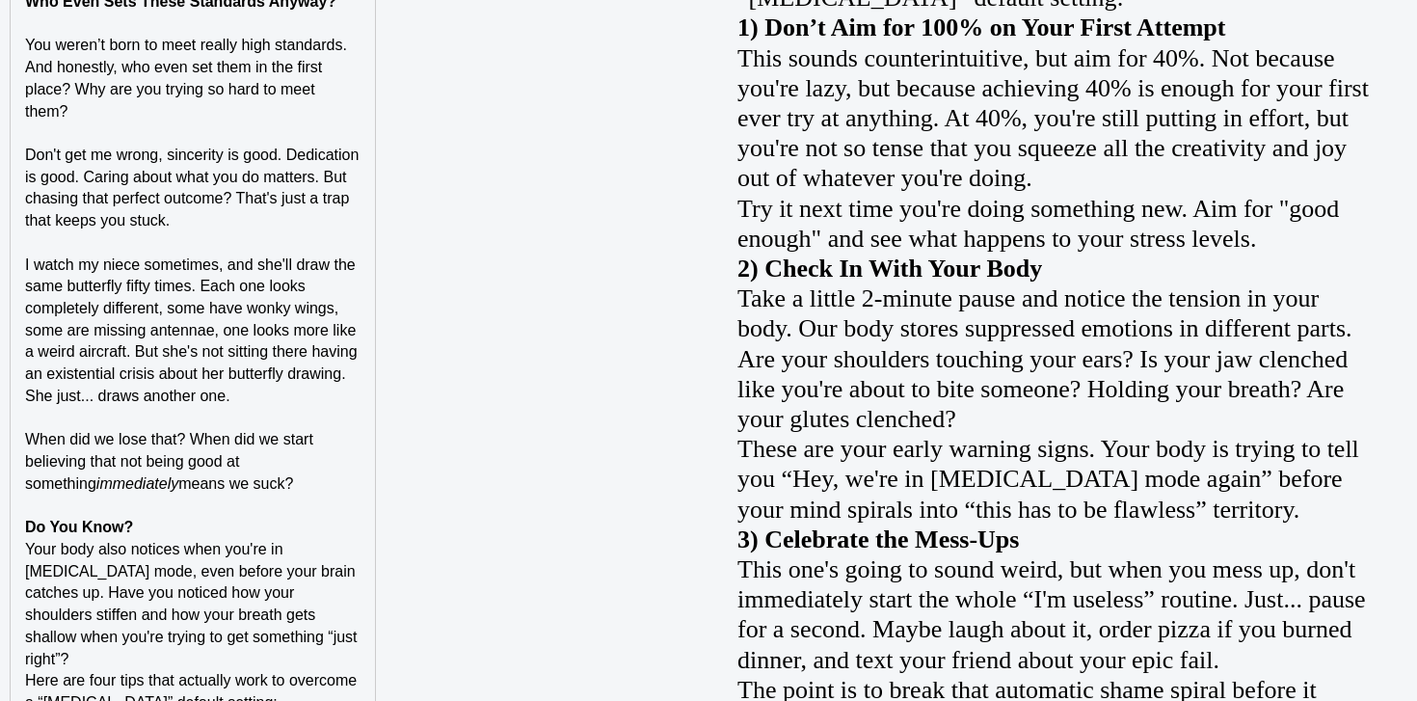
click at [144, 526] on p "Do You Know?" at bounding box center [192, 528] width 335 height 22
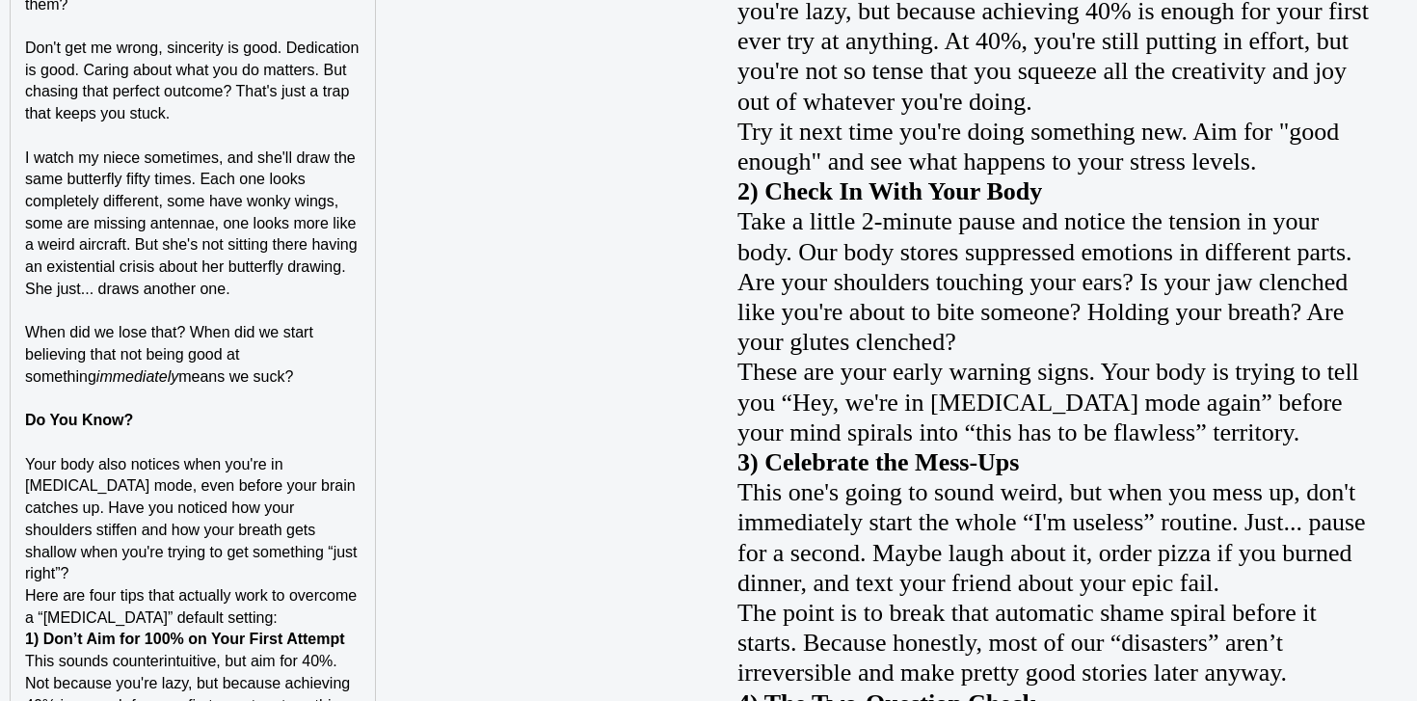
scroll to position [2056, 0]
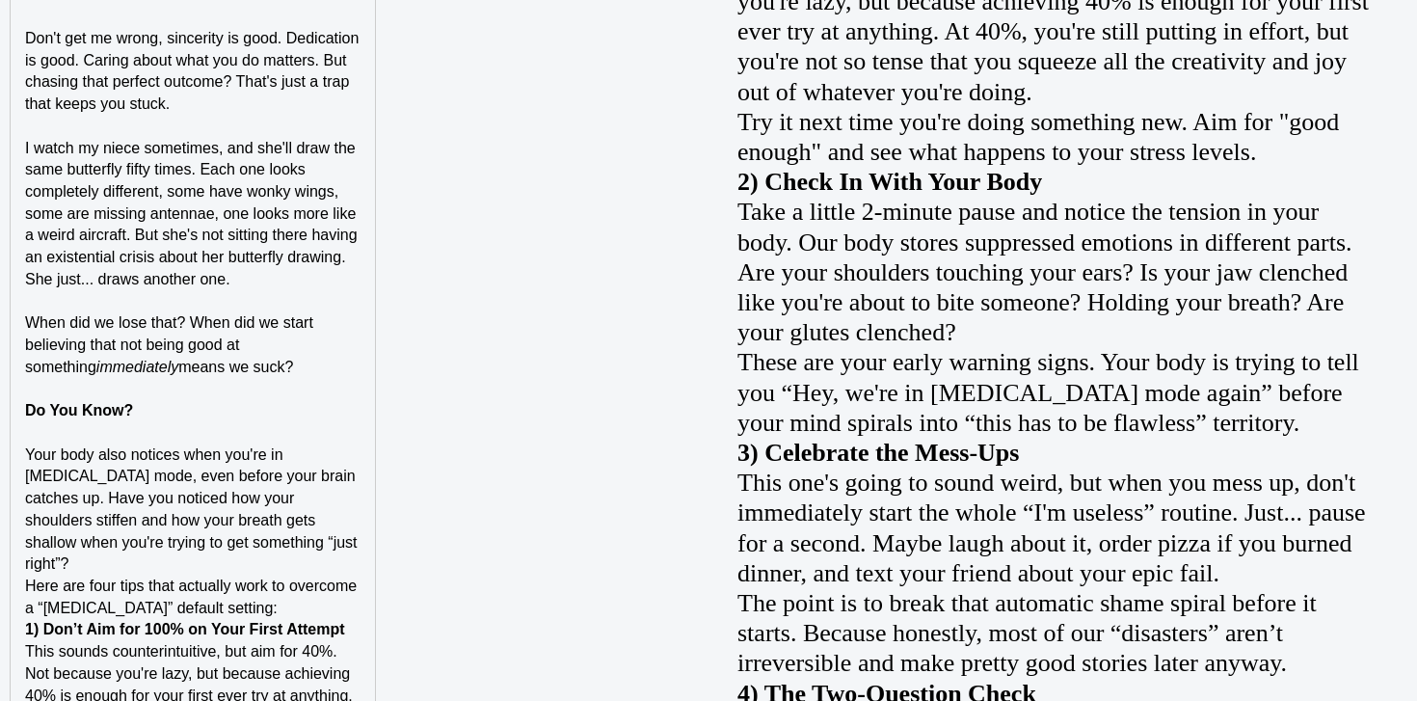
click at [121, 576] on p "Here are four tips that actually work to overcome a “[MEDICAL_DATA]” default se…" at bounding box center [192, 597] width 335 height 43
click at [124, 564] on p "Your body also notices when you're in [MEDICAL_DATA] mode, even before your bra…" at bounding box center [192, 509] width 335 height 131
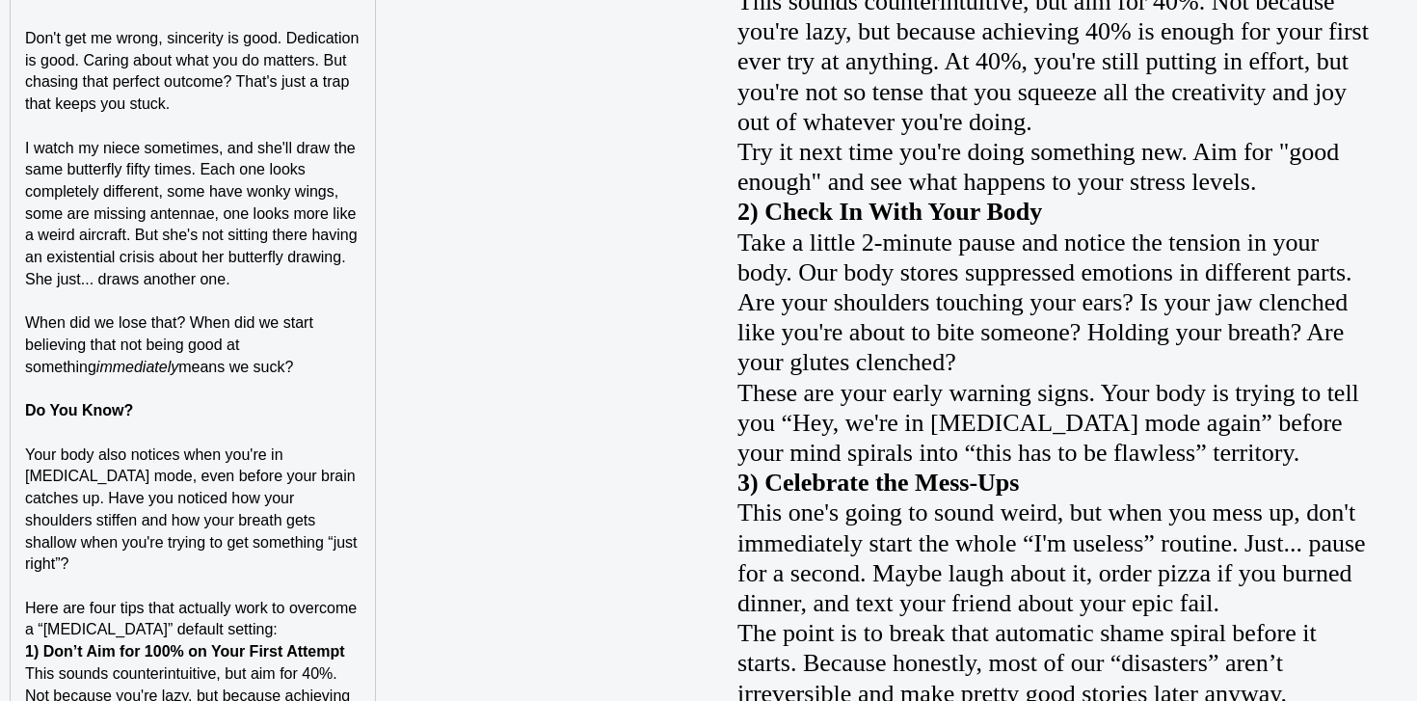
click at [254, 635] on p "Here are four tips that actually work to overcome a “[MEDICAL_DATA]” default se…" at bounding box center [192, 619] width 335 height 43
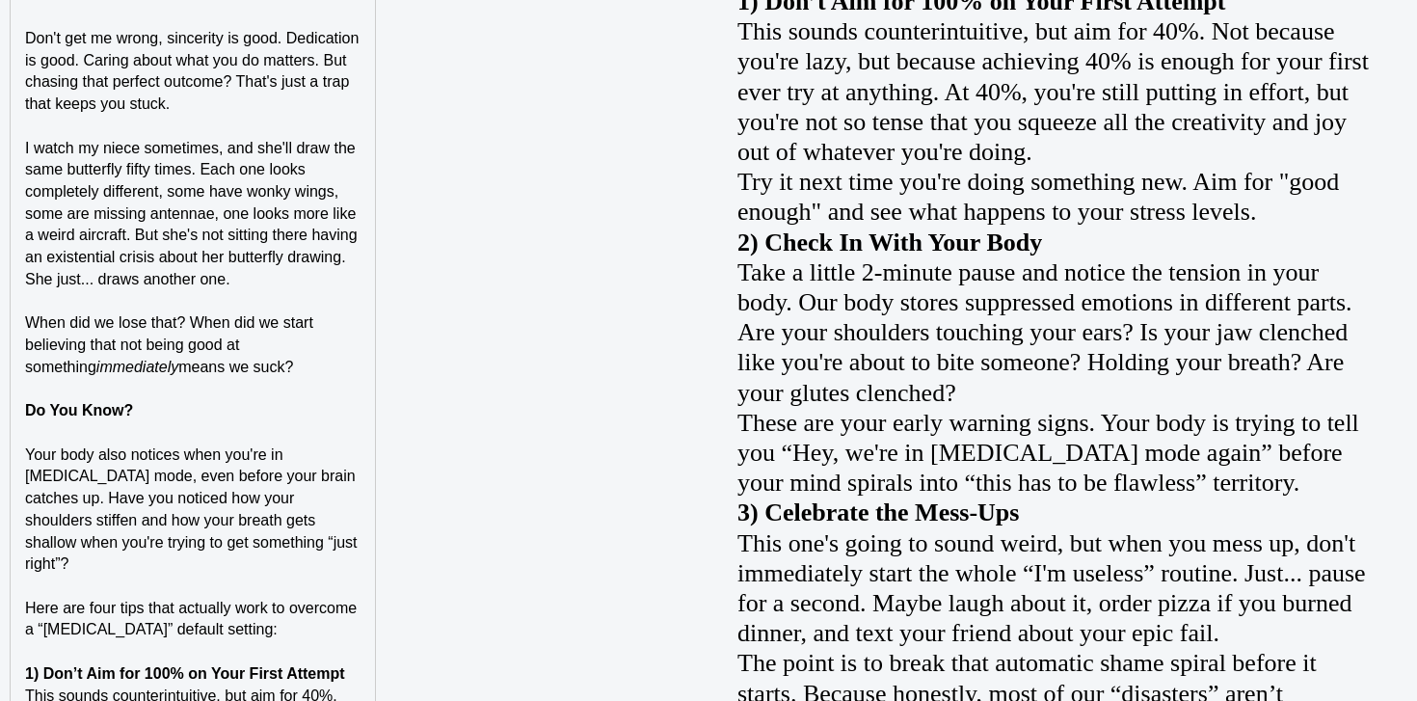
click at [106, 412] on strong "Do You Know?" at bounding box center [79, 410] width 108 height 16
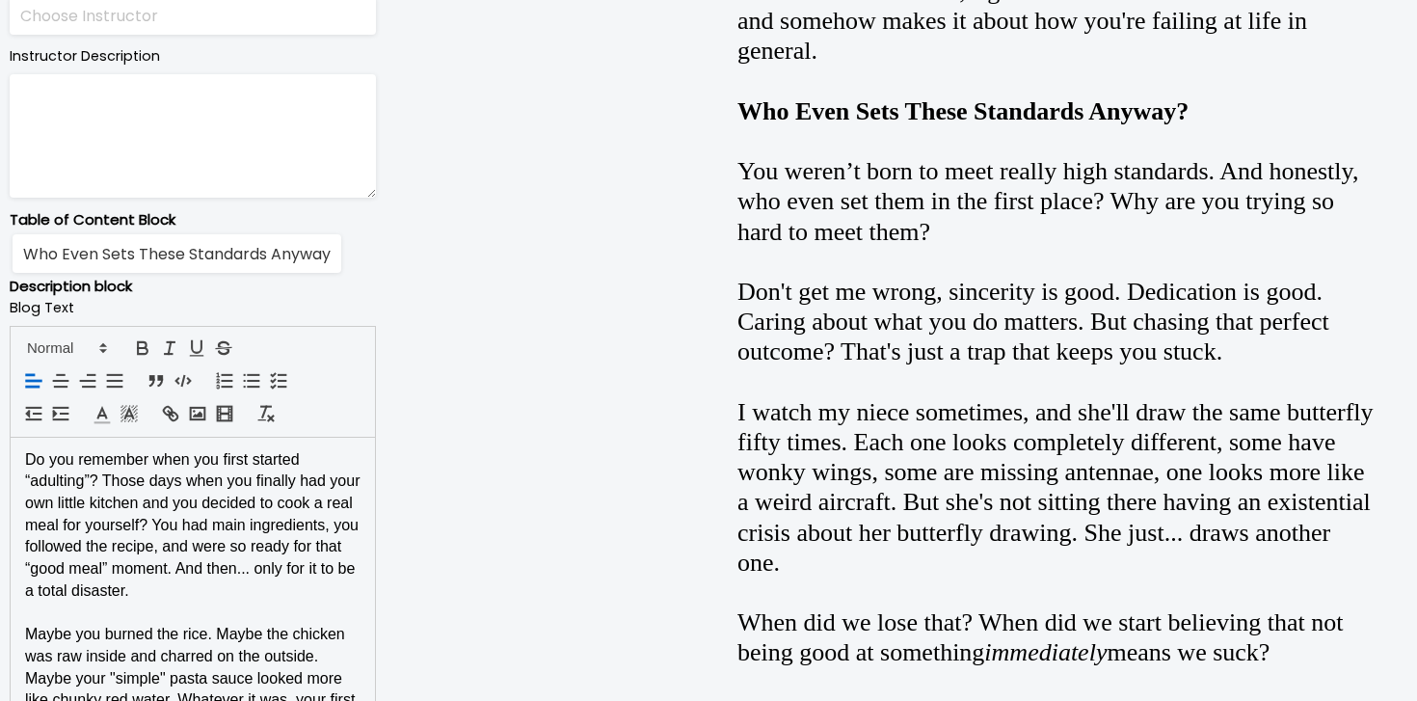
scroll to position [1016, 0]
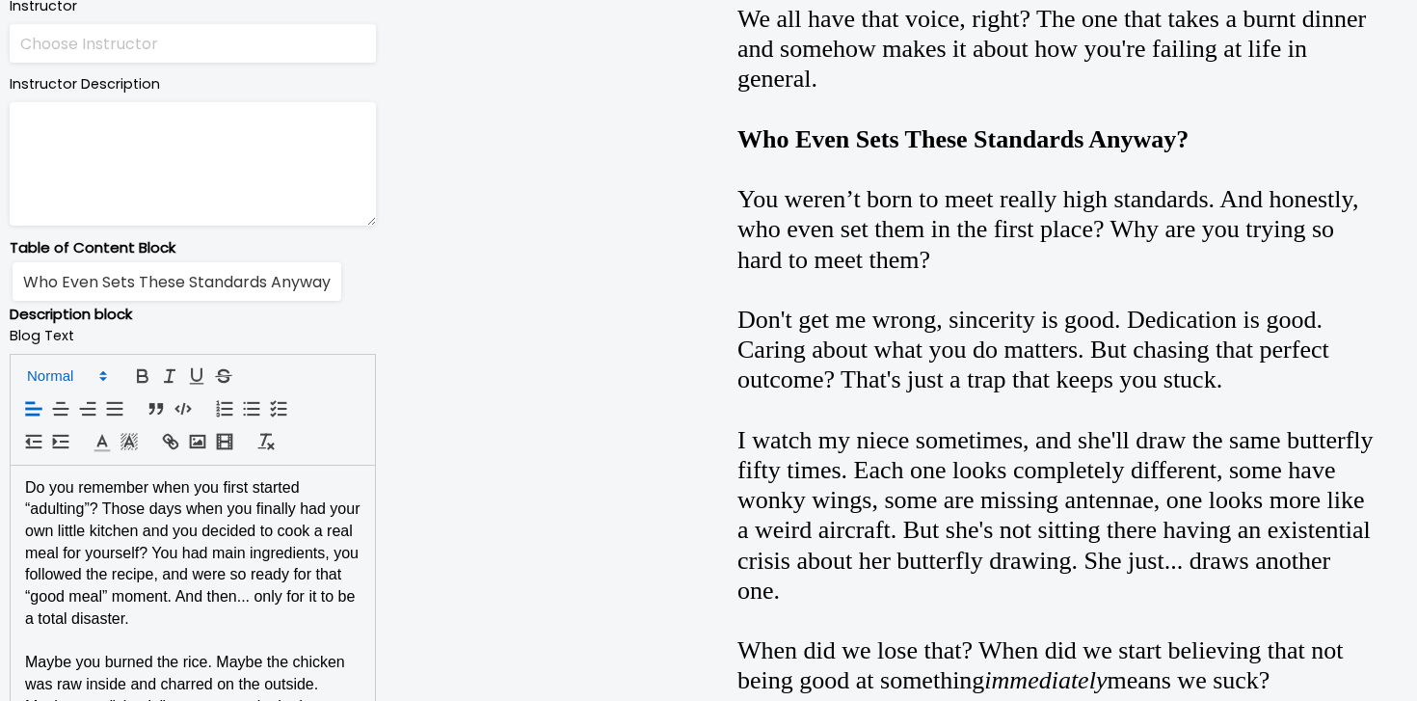
click at [65, 365] on span at bounding box center [65, 375] width 94 height 23
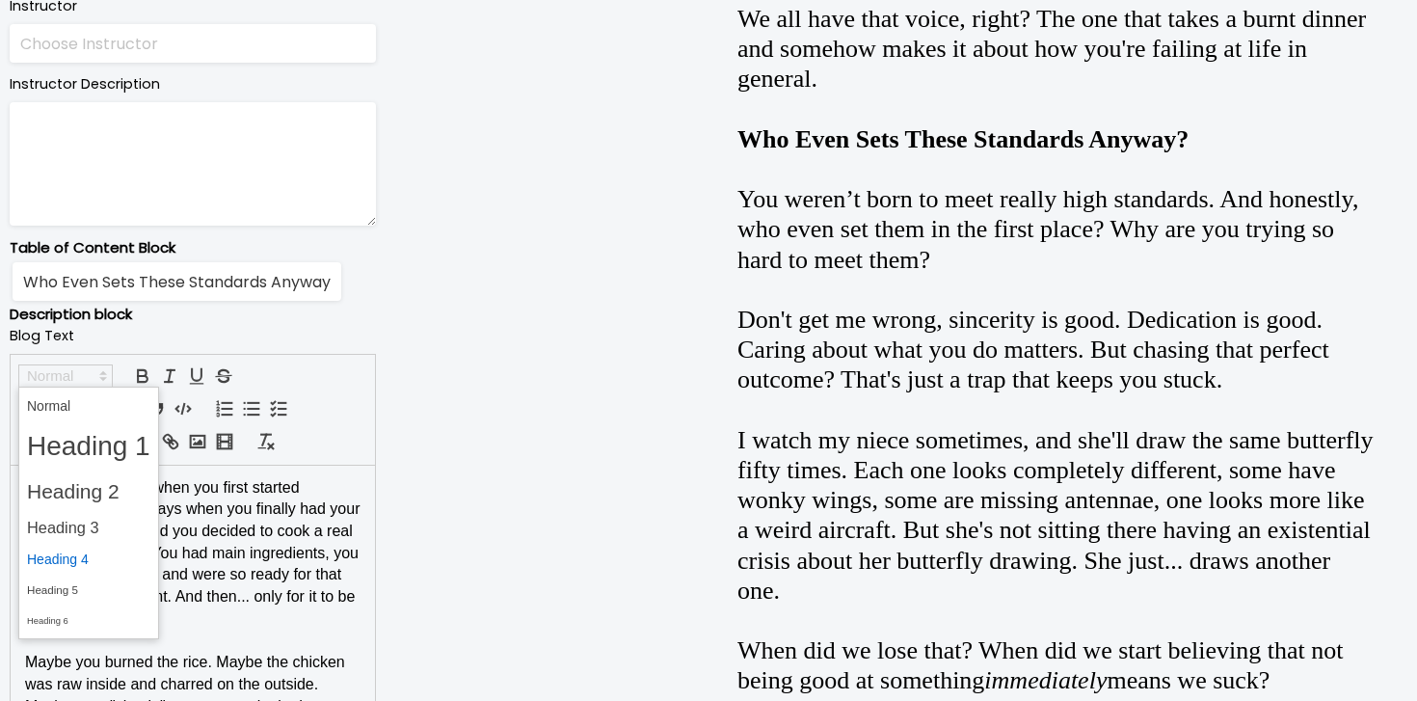
click at [72, 549] on span at bounding box center [88, 560] width 123 height 30
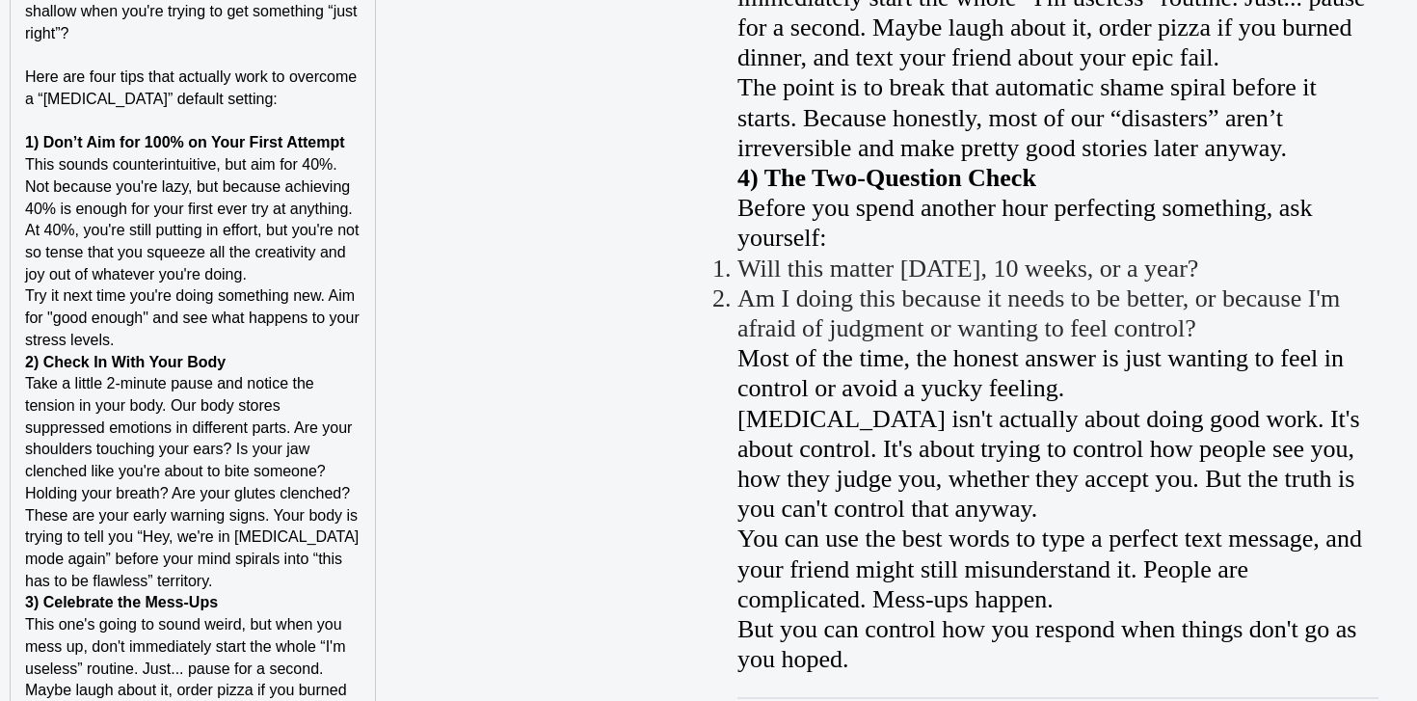
scroll to position [2546, 0]
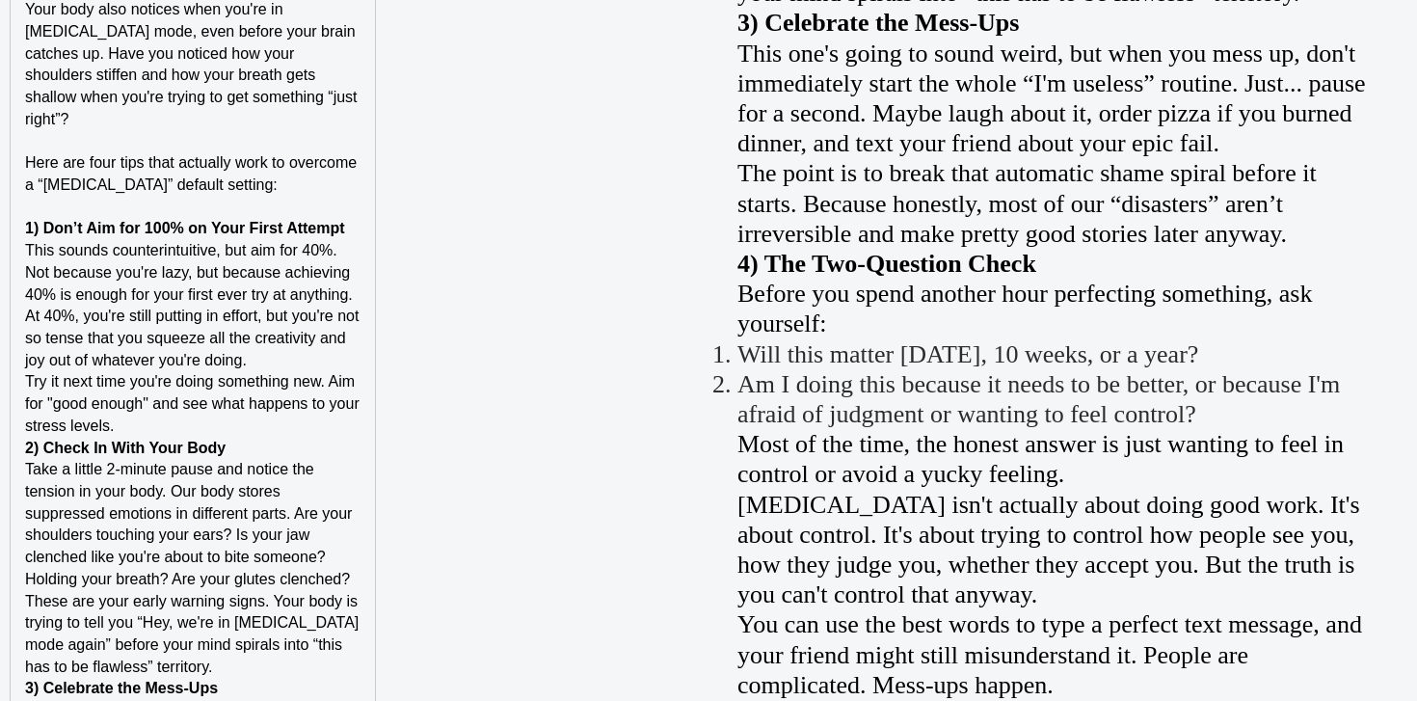
click at [351, 230] on p "1) Don’t Aim for 100% on Your First Attempt" at bounding box center [192, 229] width 335 height 22
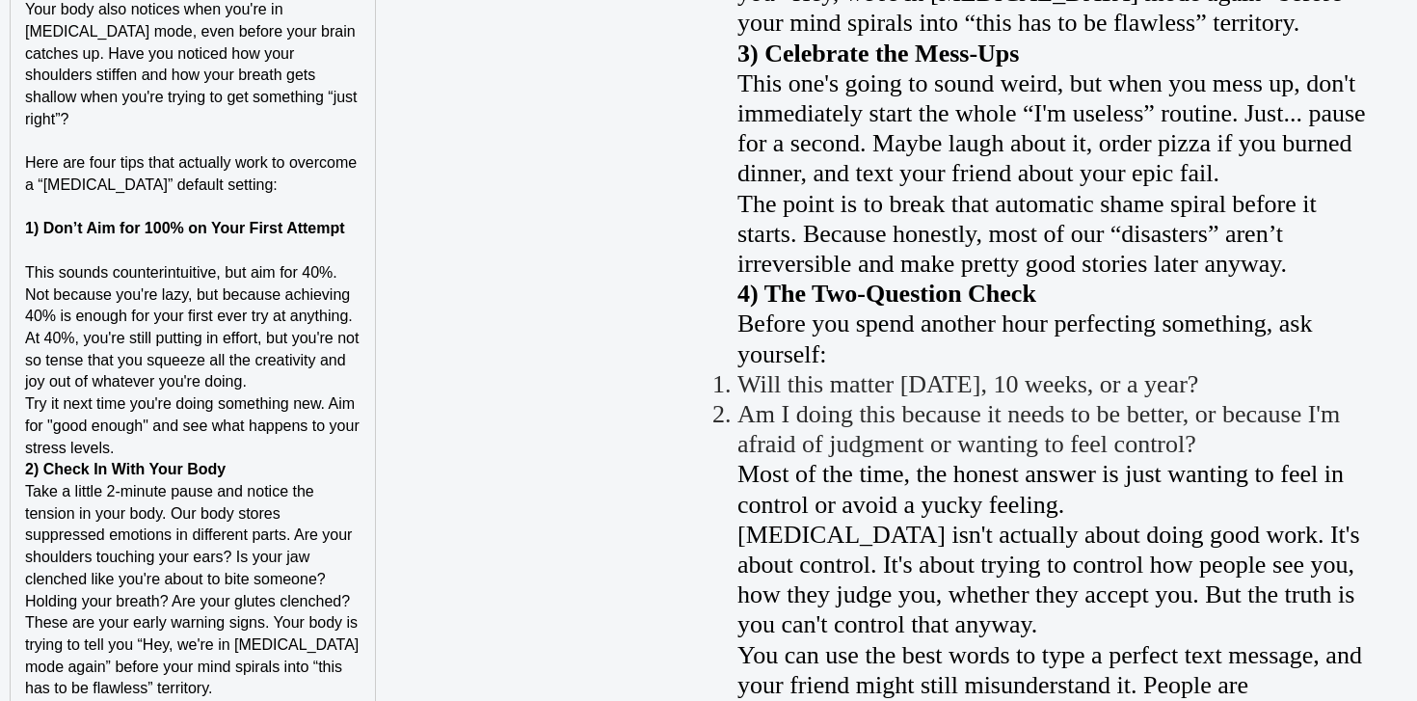
click at [292, 372] on p "This sounds counterintuitive, but aim for 40%. Not because you're lazy, but bec…" at bounding box center [192, 327] width 335 height 131
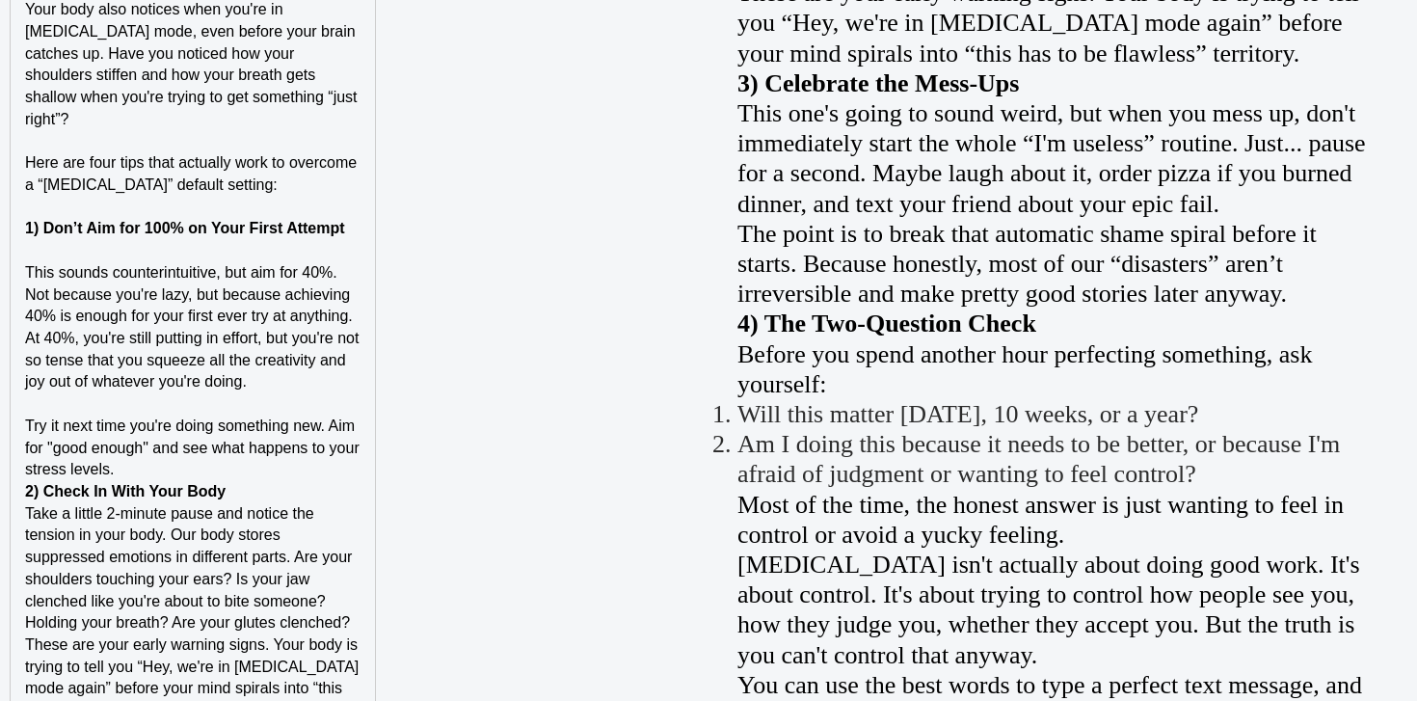
click at [188, 467] on p "Try it next time you're doing something new. Aim for "good enough" and see what…" at bounding box center [192, 448] width 335 height 66
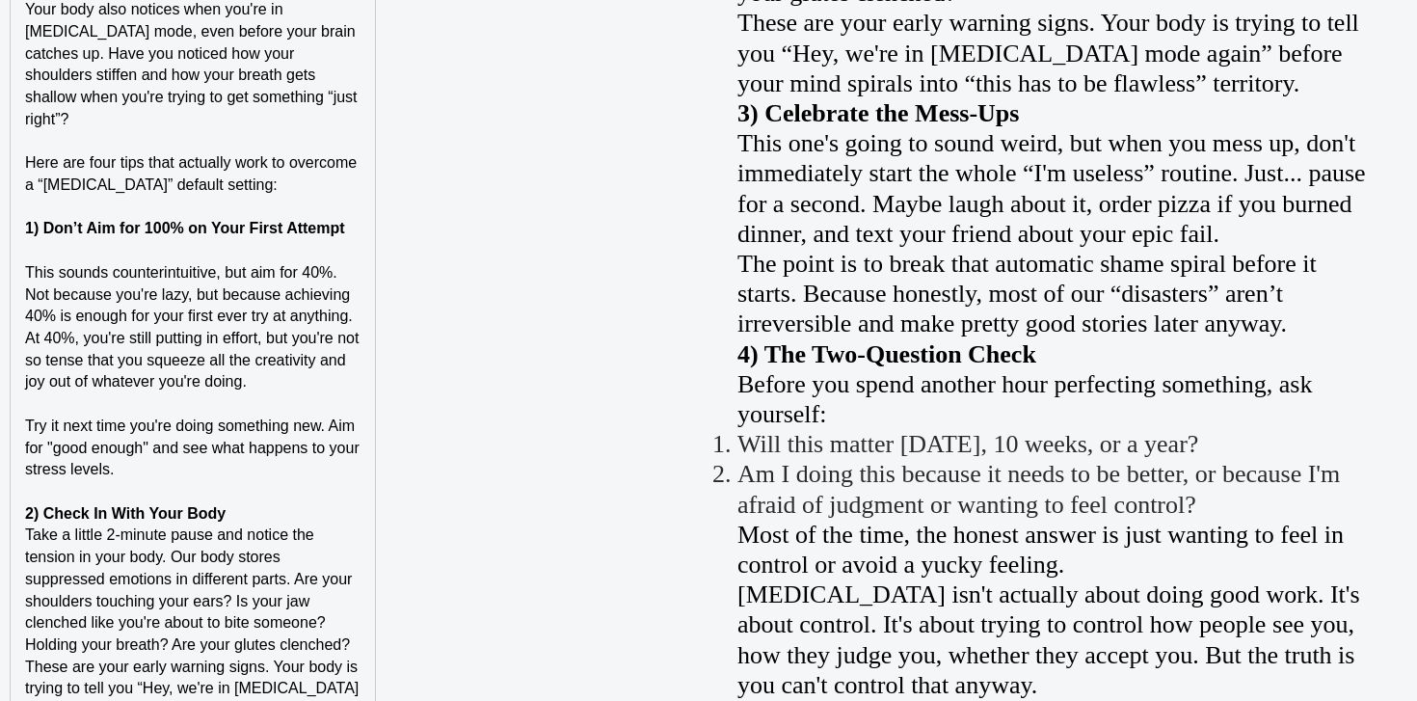
click at [258, 514] on p "2) Check In With Your Body" at bounding box center [192, 514] width 335 height 22
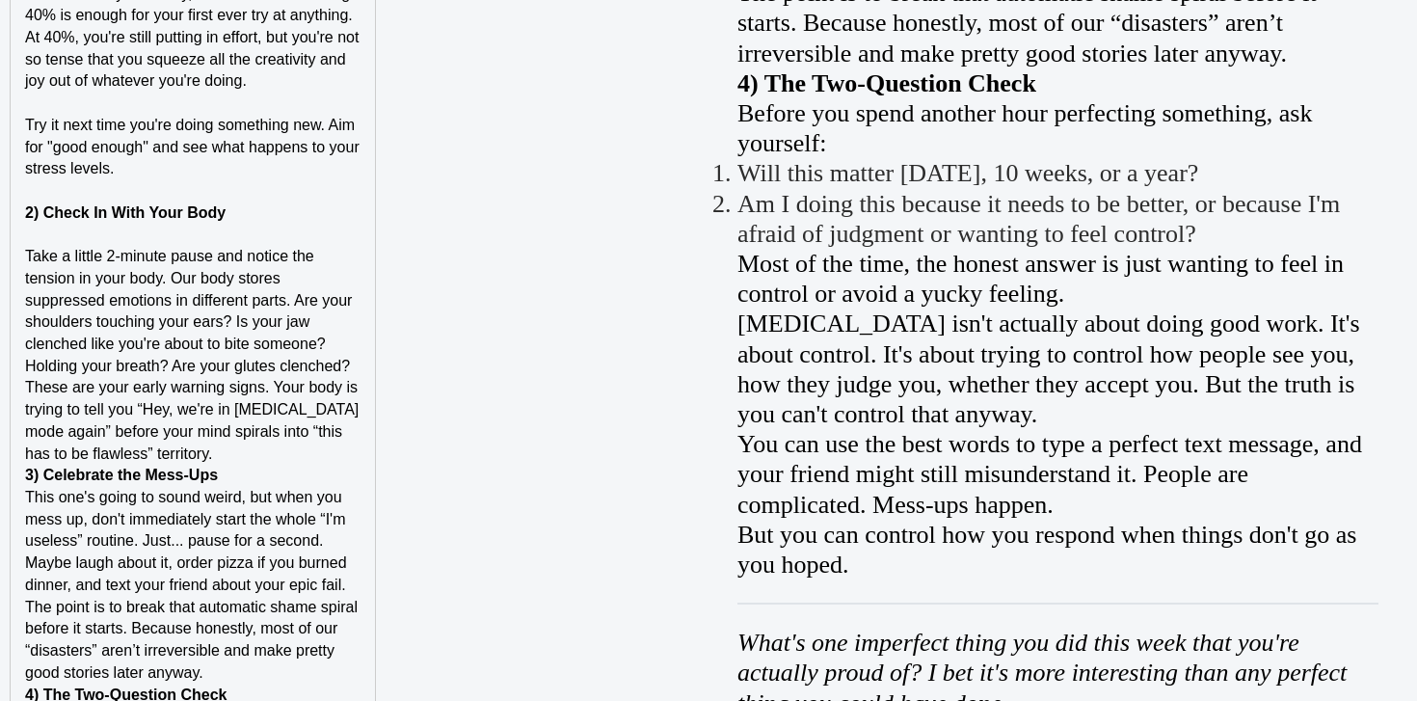
scroll to position [2984, 0]
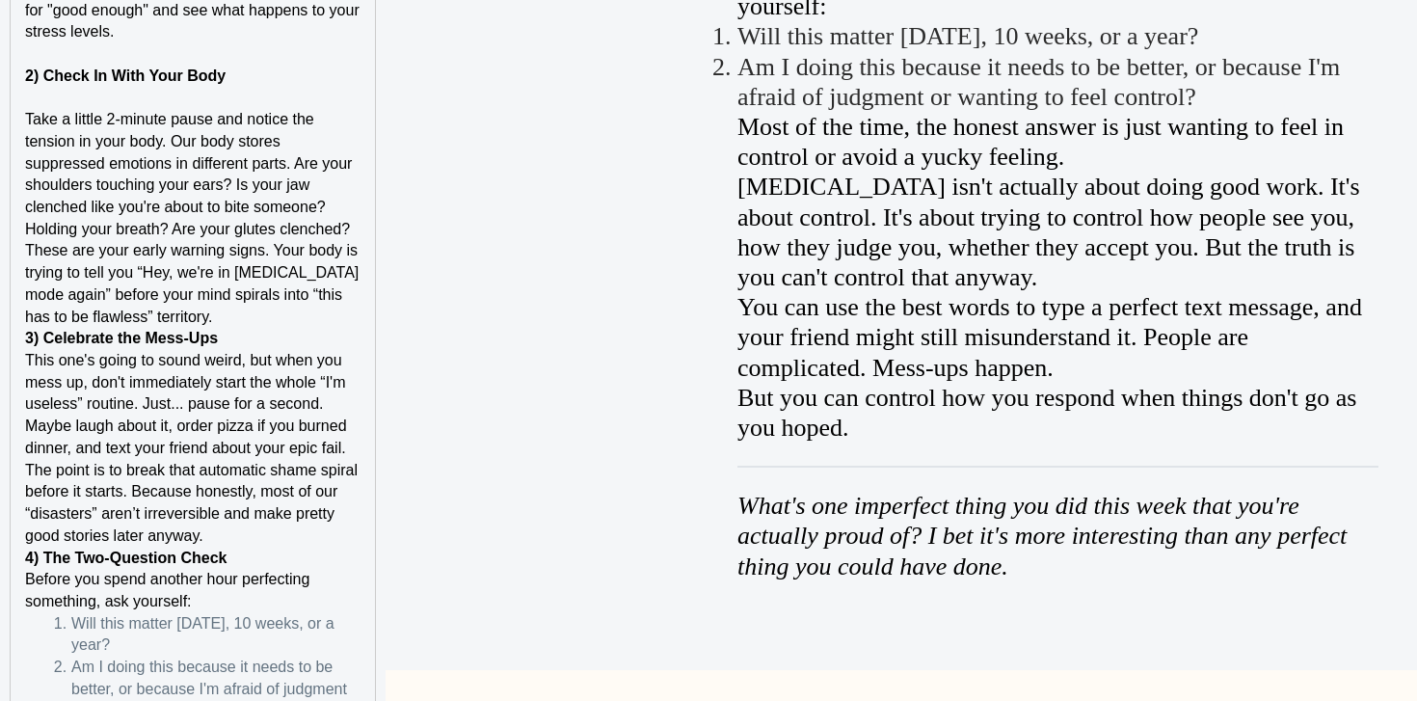
click at [244, 313] on p "These are your early warning signs. Your body is trying to tell you “Hey, we're…" at bounding box center [192, 284] width 335 height 88
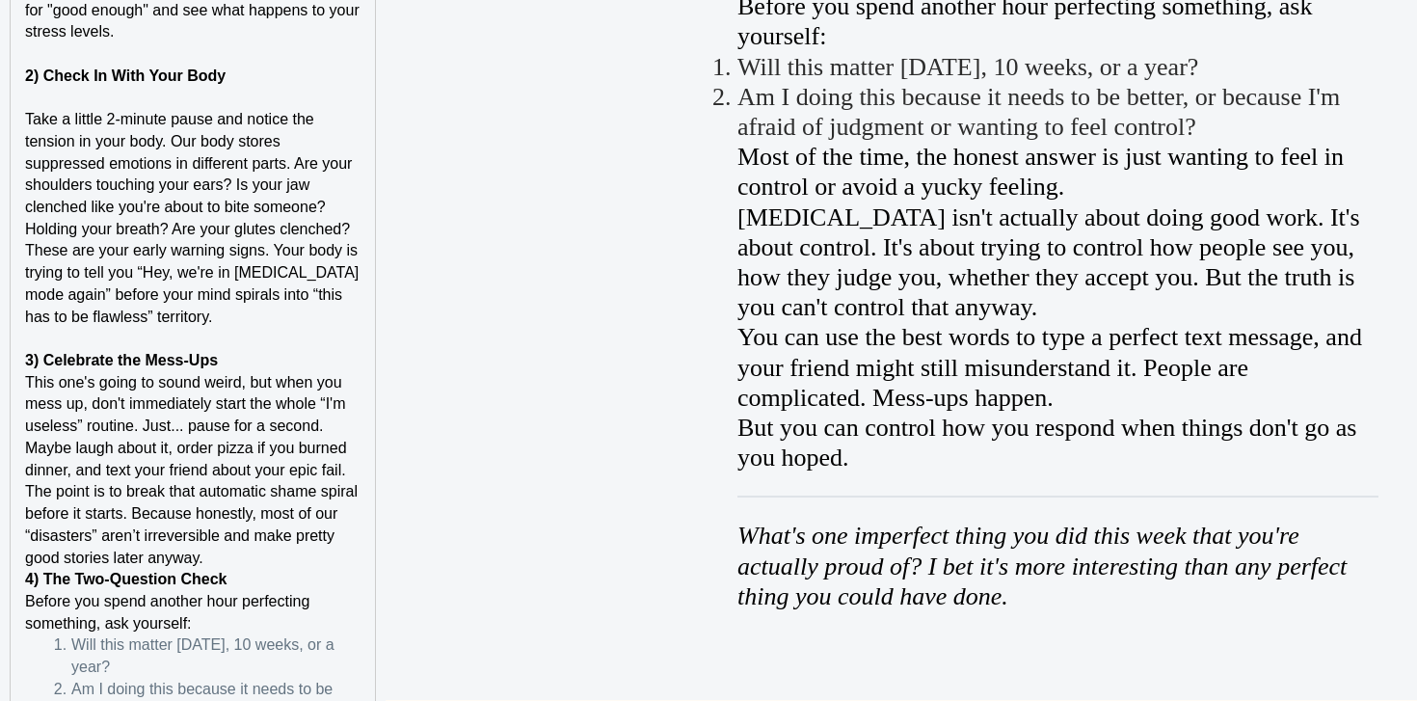
click at [359, 236] on p "Take a little 2-minute pause and notice the tension in your body. Our body stor…" at bounding box center [192, 174] width 335 height 131
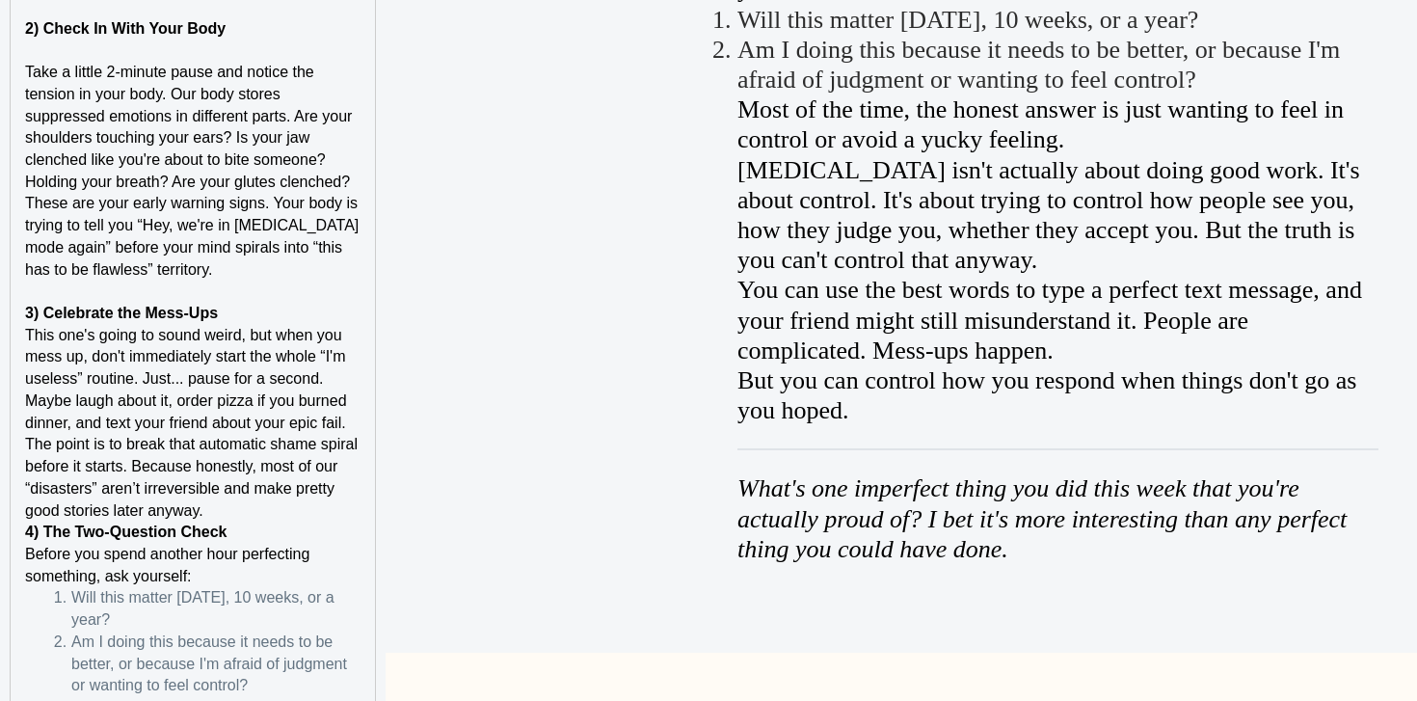
click at [249, 316] on p "3) Celebrate the Mess-Ups" at bounding box center [192, 314] width 335 height 22
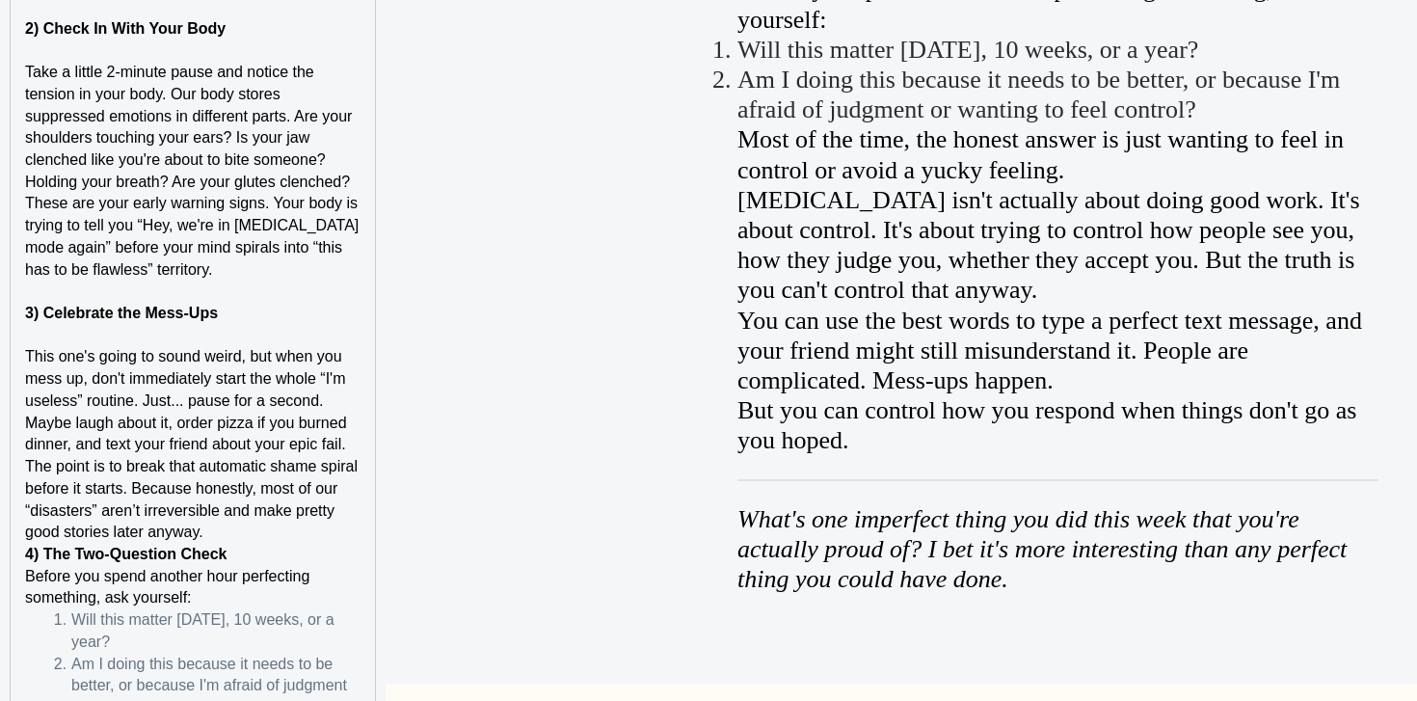
click at [234, 540] on p "The point is to break that automatic shame spiral before it starts. Because hon…" at bounding box center [192, 500] width 335 height 88
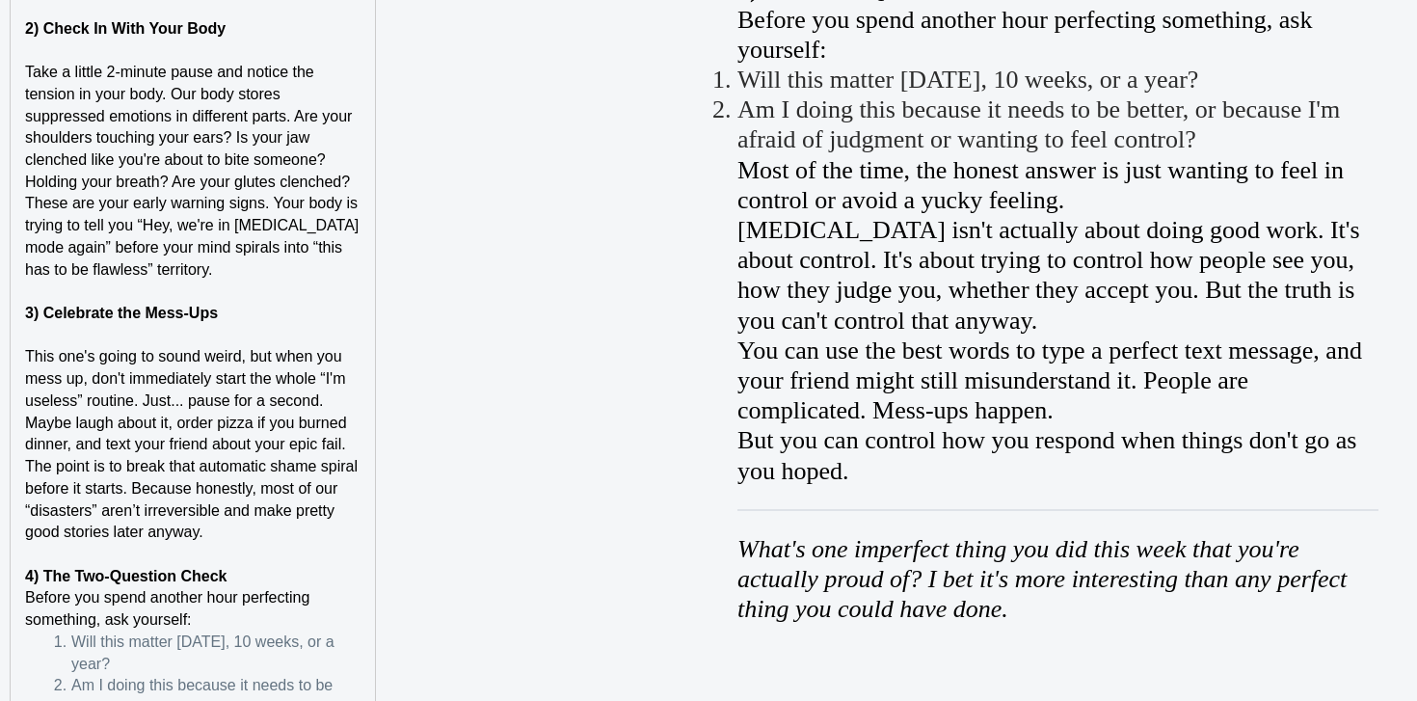
click at [354, 405] on p "This one's going to sound weird, but when you mess up, don't immediately start …" at bounding box center [192, 401] width 335 height 110
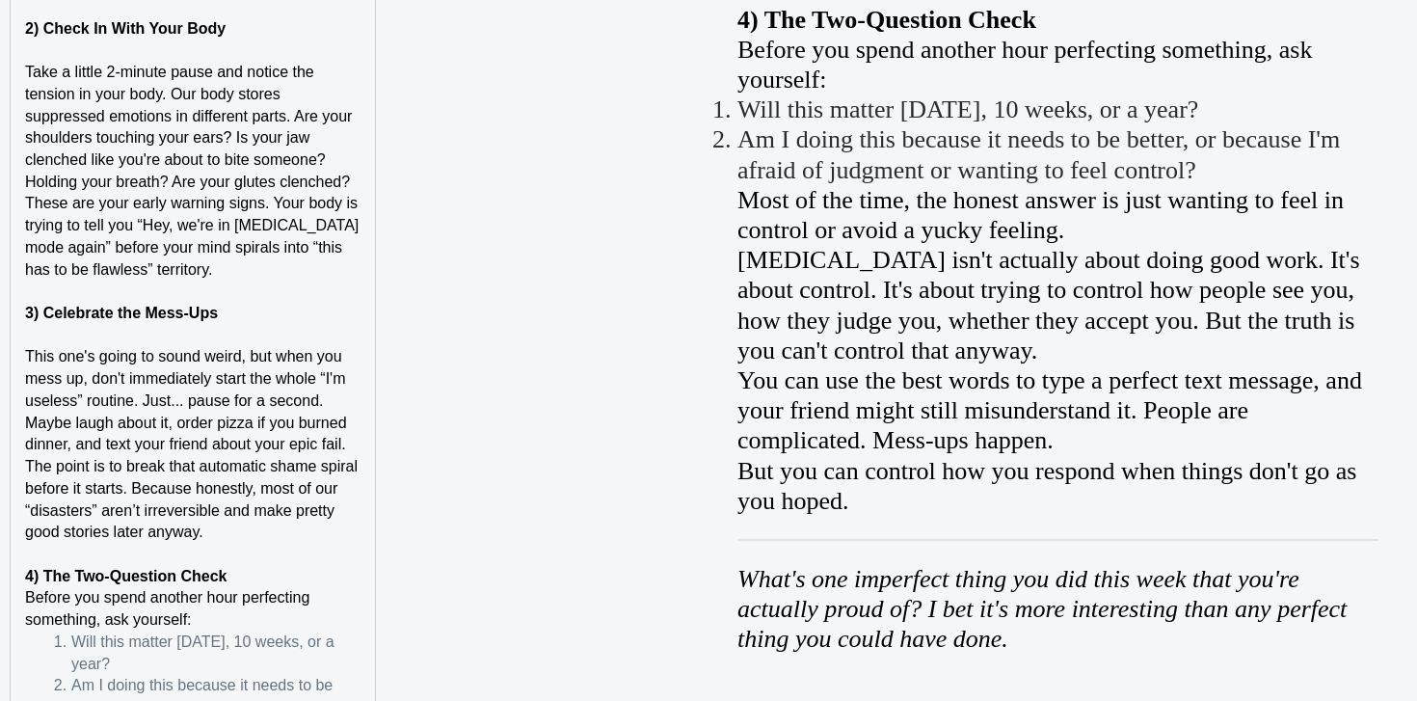
scroll to position [3032, 0]
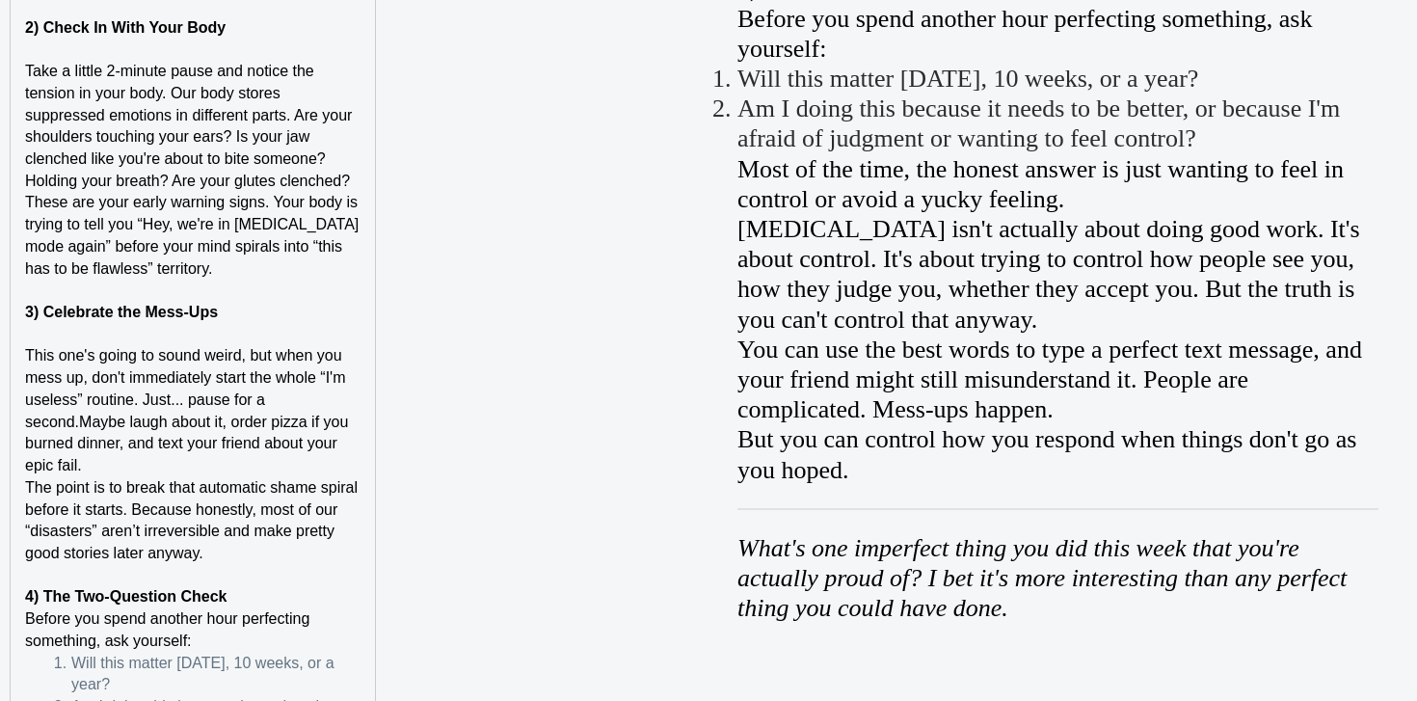
click at [351, 442] on p "This one's going to sound weird, but when you mess up, don't immediately start …" at bounding box center [192, 410] width 335 height 131
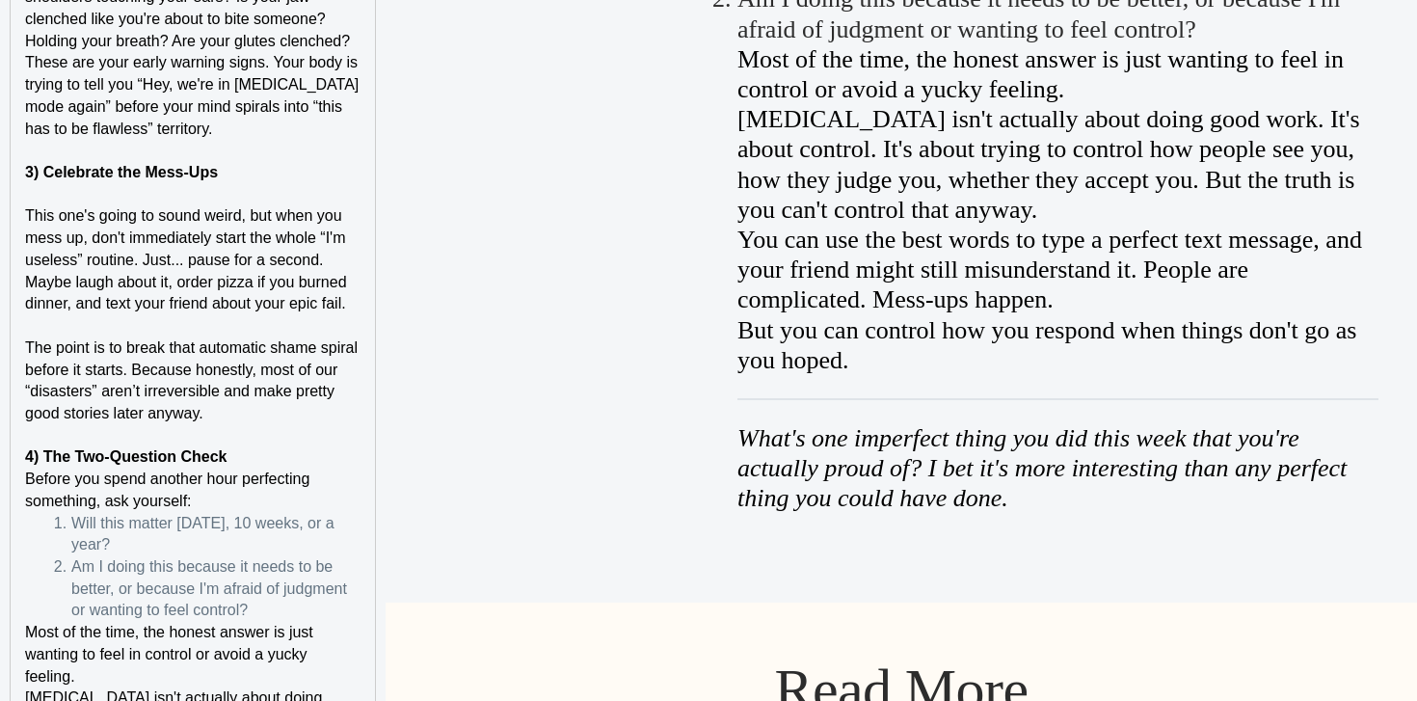
scroll to position [3378, 0]
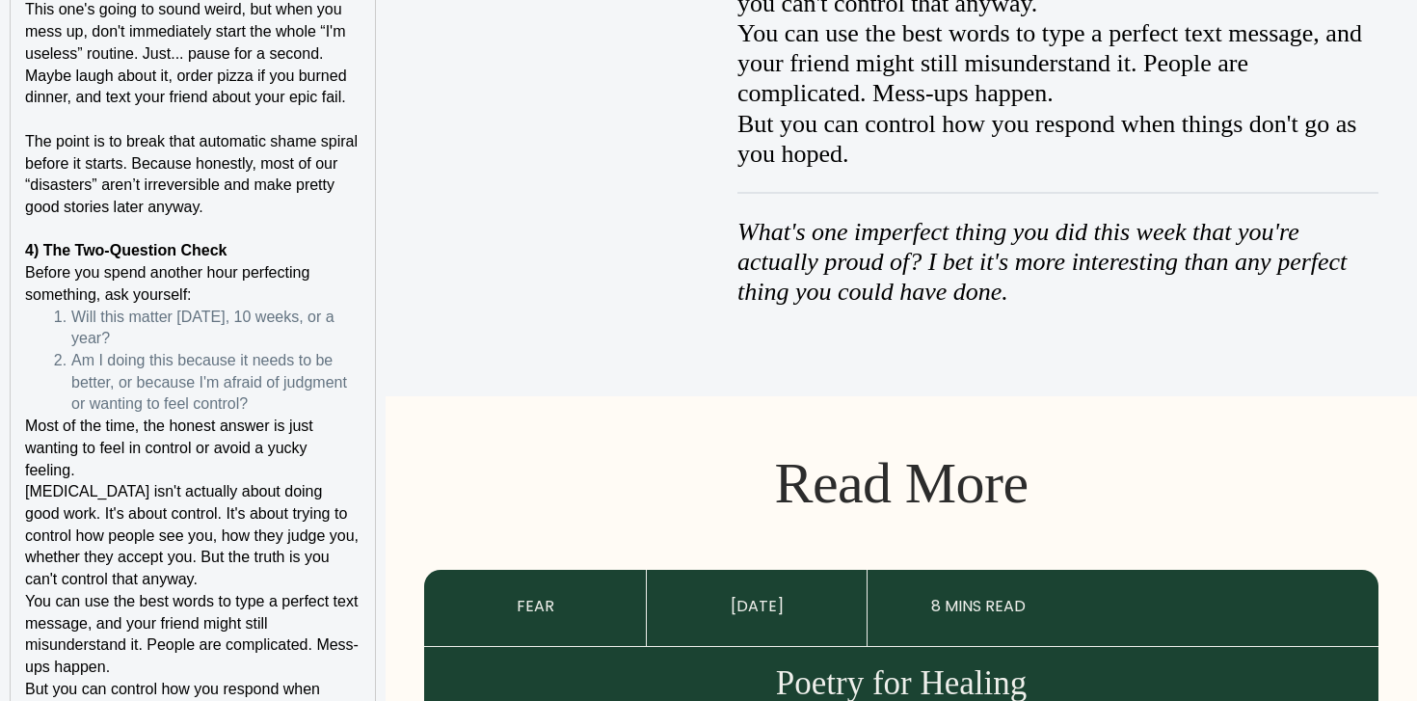
click at [311, 246] on p "4) The Two-Question Check" at bounding box center [192, 251] width 335 height 22
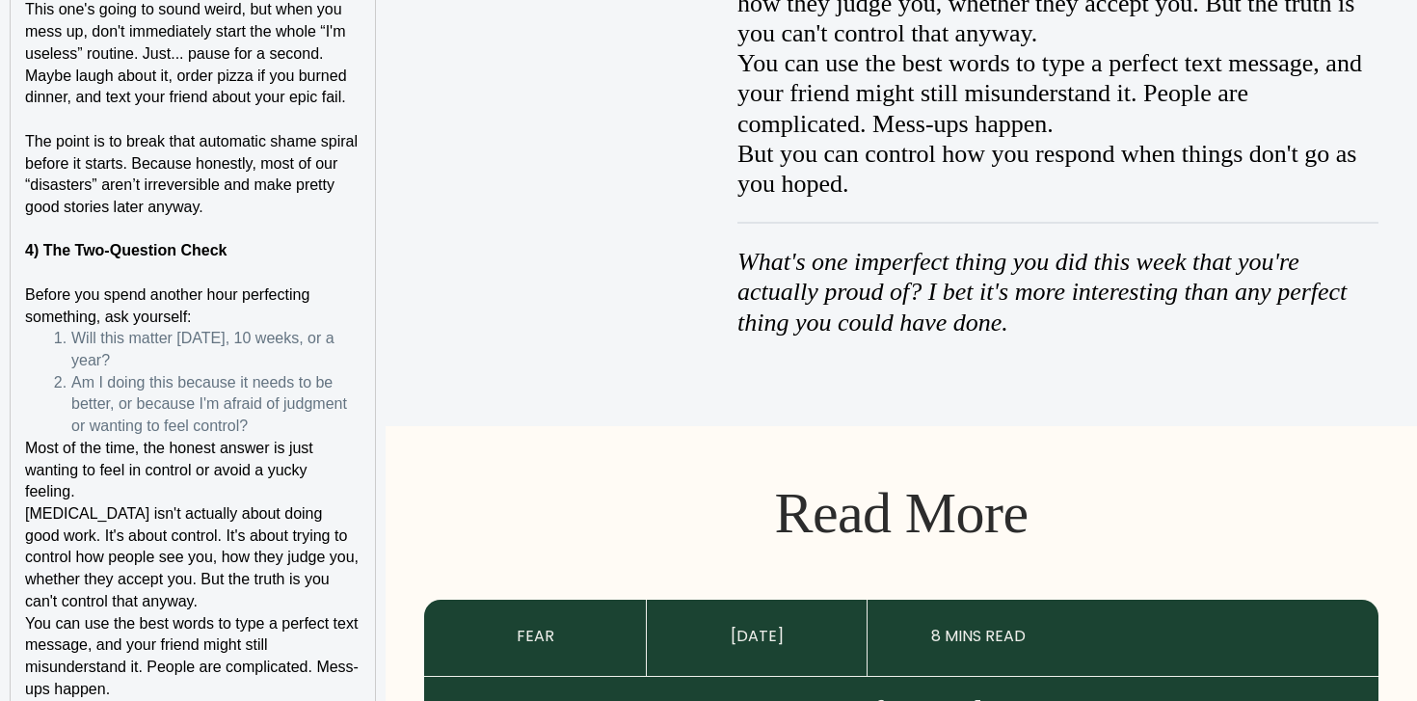
click at [258, 326] on p "Before you spend another hour perfecting something, ask yourself:" at bounding box center [192, 305] width 335 height 43
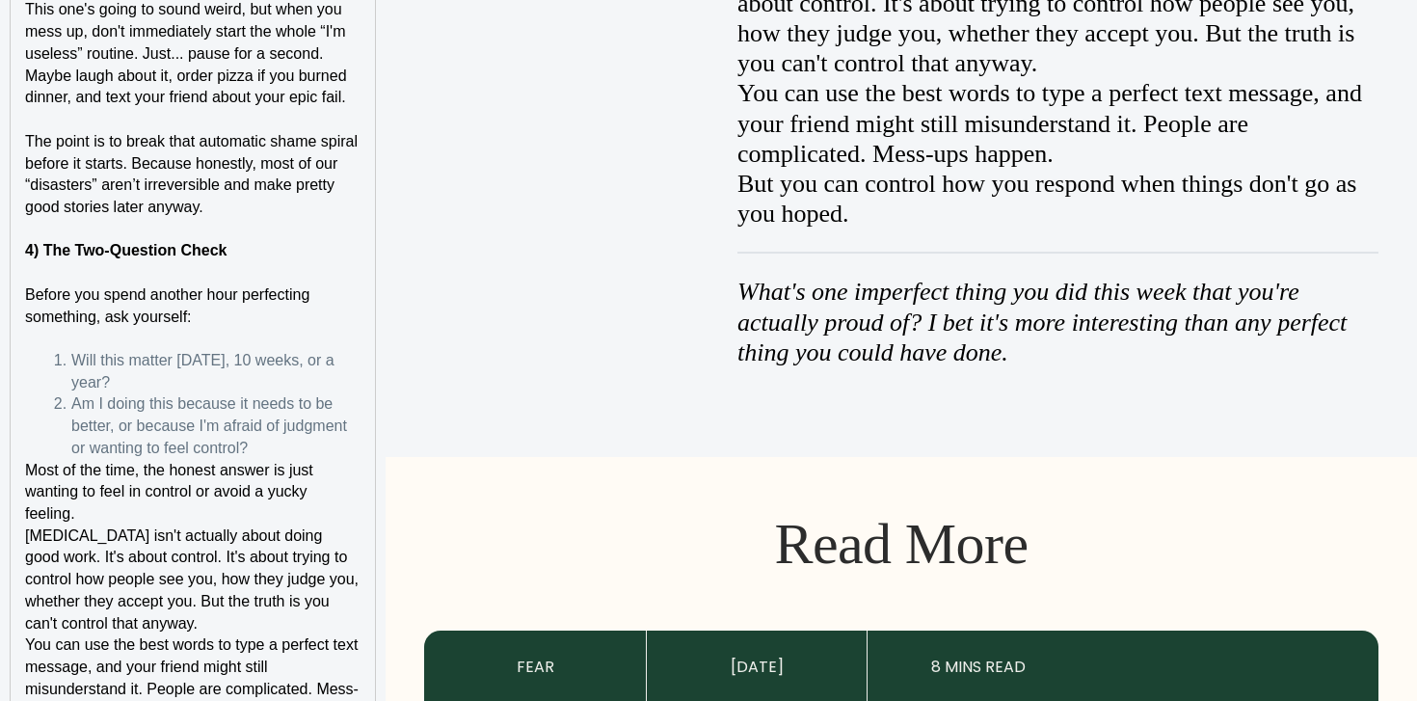
click at [25, 478] on span "Most of the time, the honest answer is just wanting to feel in control or avoid…" at bounding box center [171, 492] width 292 height 60
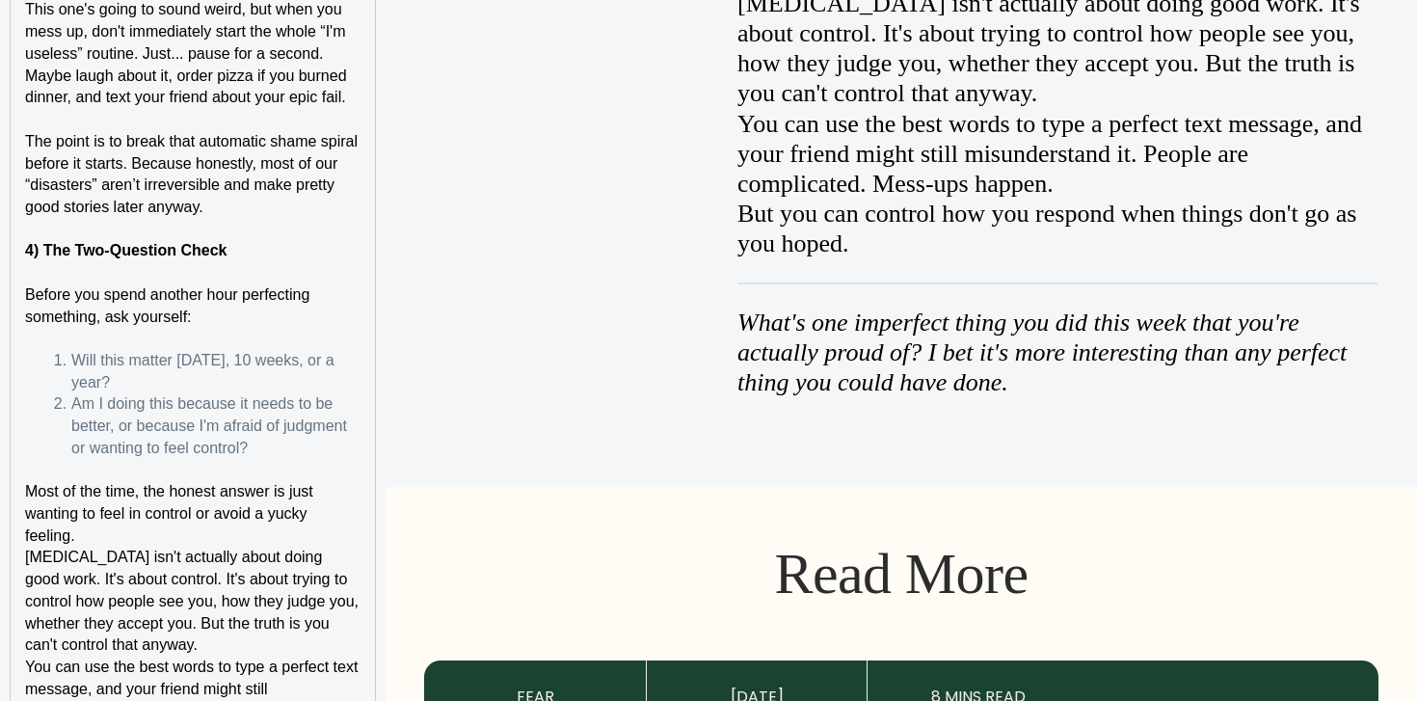
click at [121, 549] on span "[MEDICAL_DATA] isn't actually about doing good work. It's about control. It's a…" at bounding box center [193, 601] width 337 height 104
click at [127, 535] on p "Most of the time, the honest answer is just wanting to feel in control or avoid…" at bounding box center [192, 514] width 335 height 66
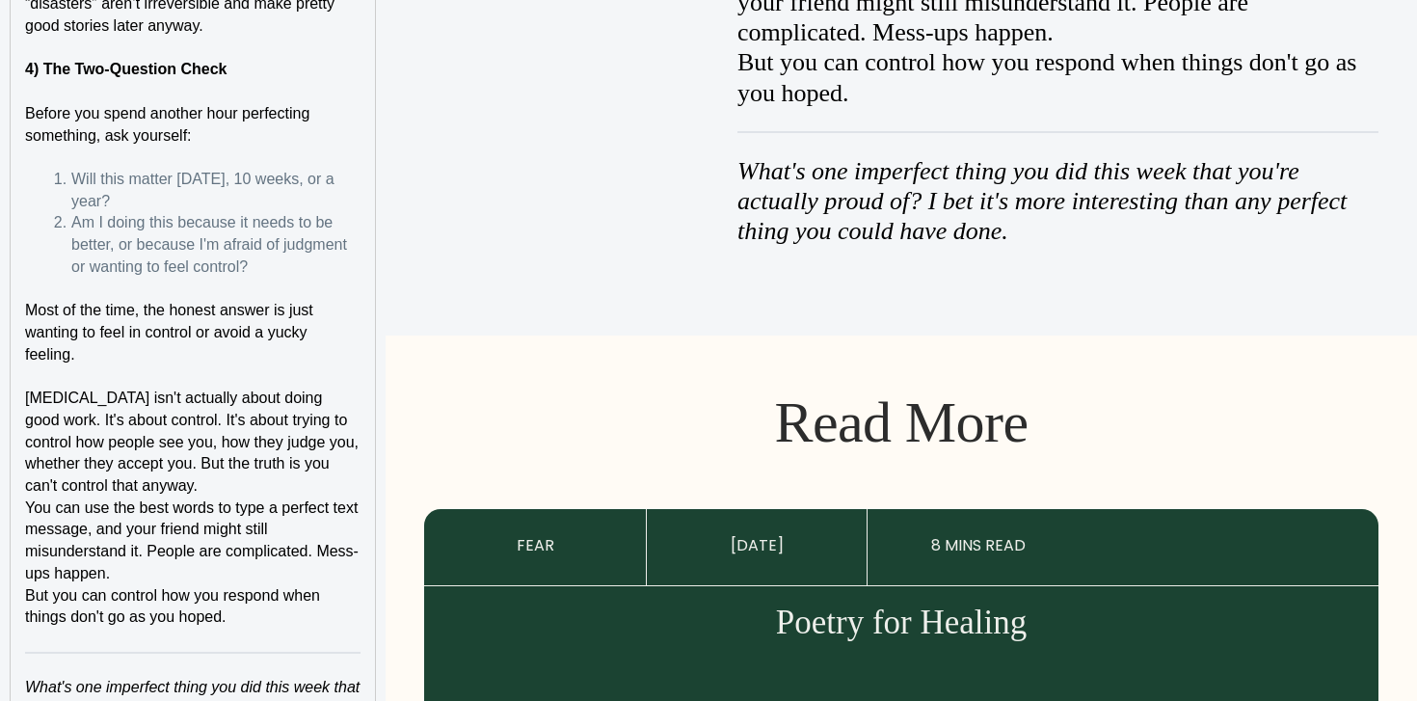
scroll to position [3588, 0]
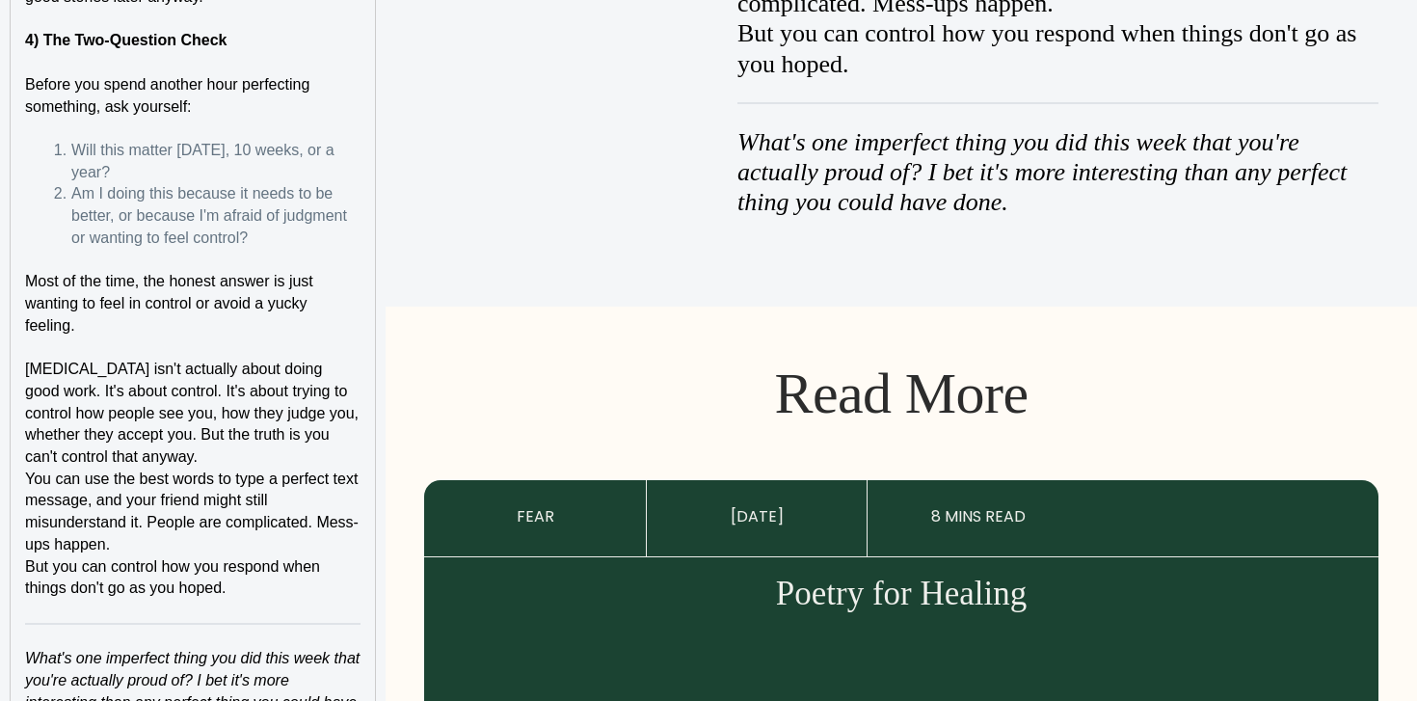
click at [258, 463] on p "[MEDICAL_DATA] isn't actually about doing good work. It's about control. It's a…" at bounding box center [192, 414] width 335 height 110
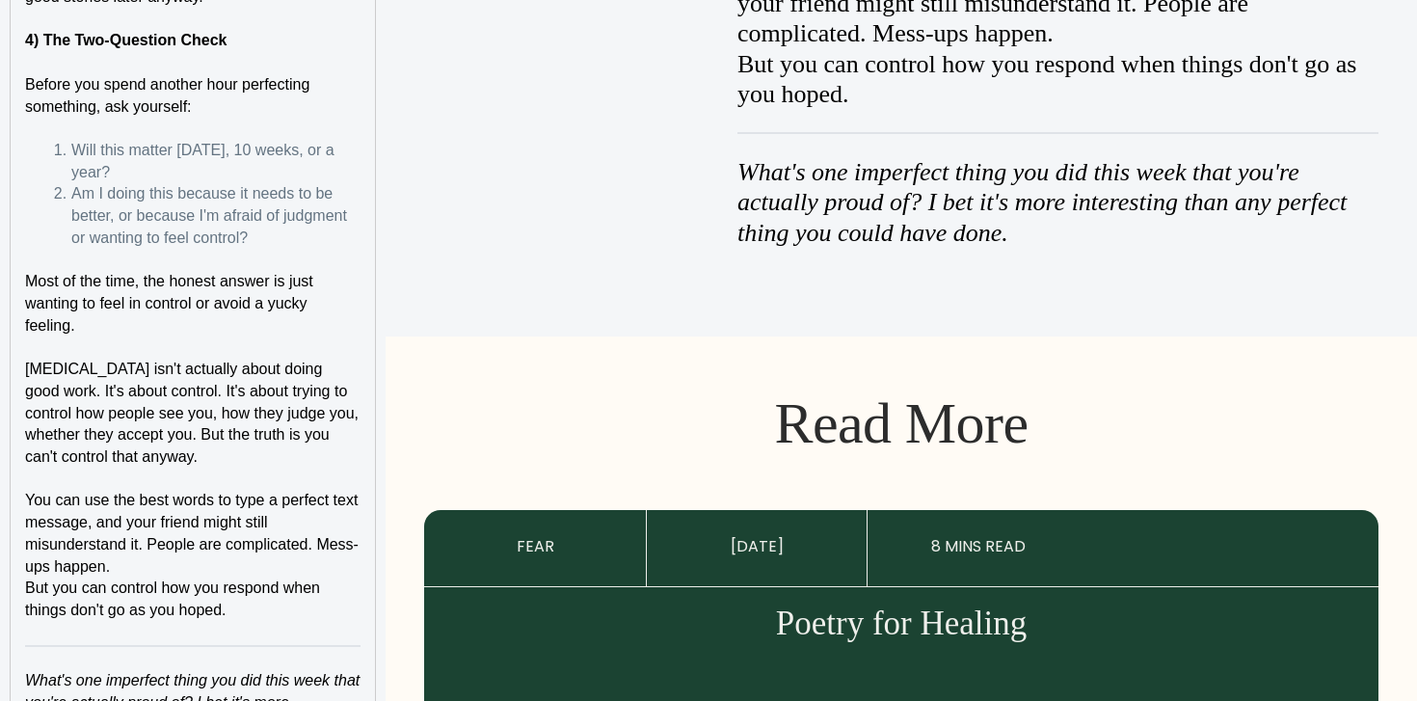
click at [207, 561] on p "You can use the best words to type a perfect text message, and your friend migh…" at bounding box center [192, 534] width 335 height 88
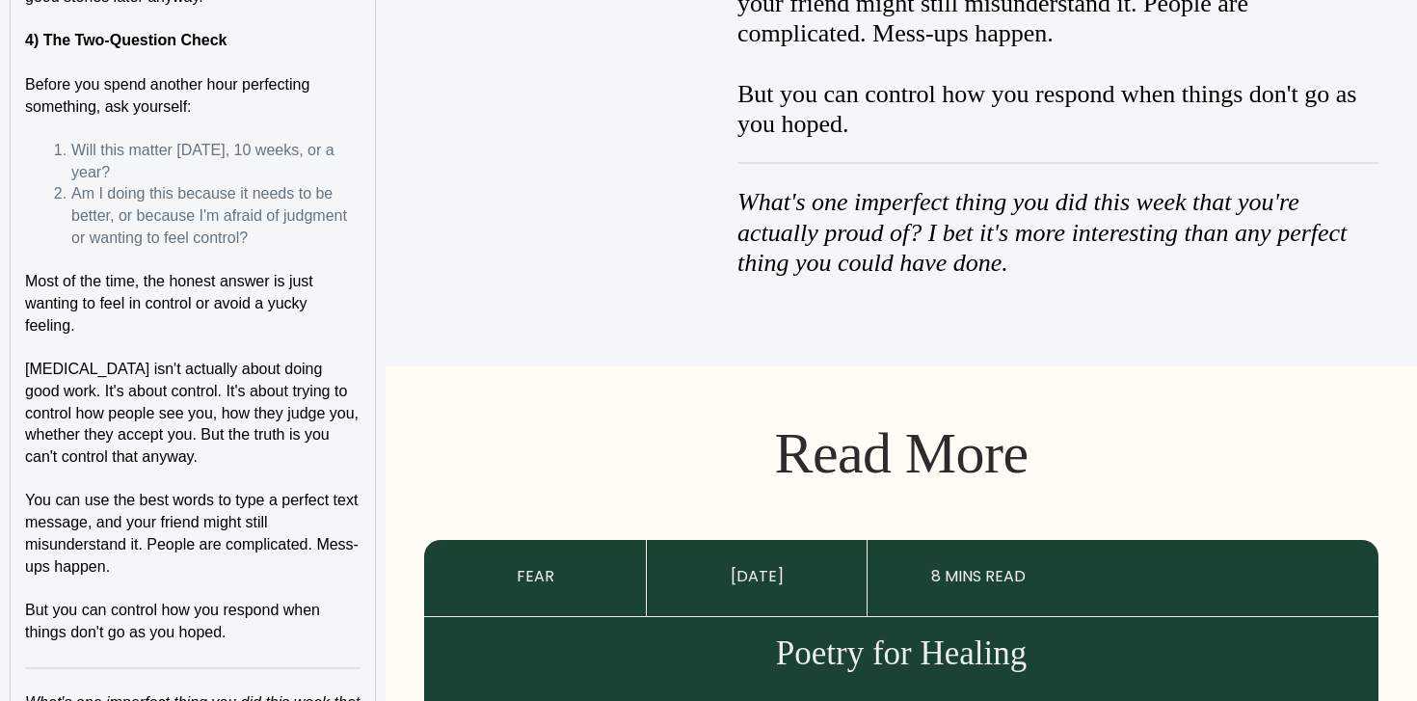
scroll to position [3852, 0]
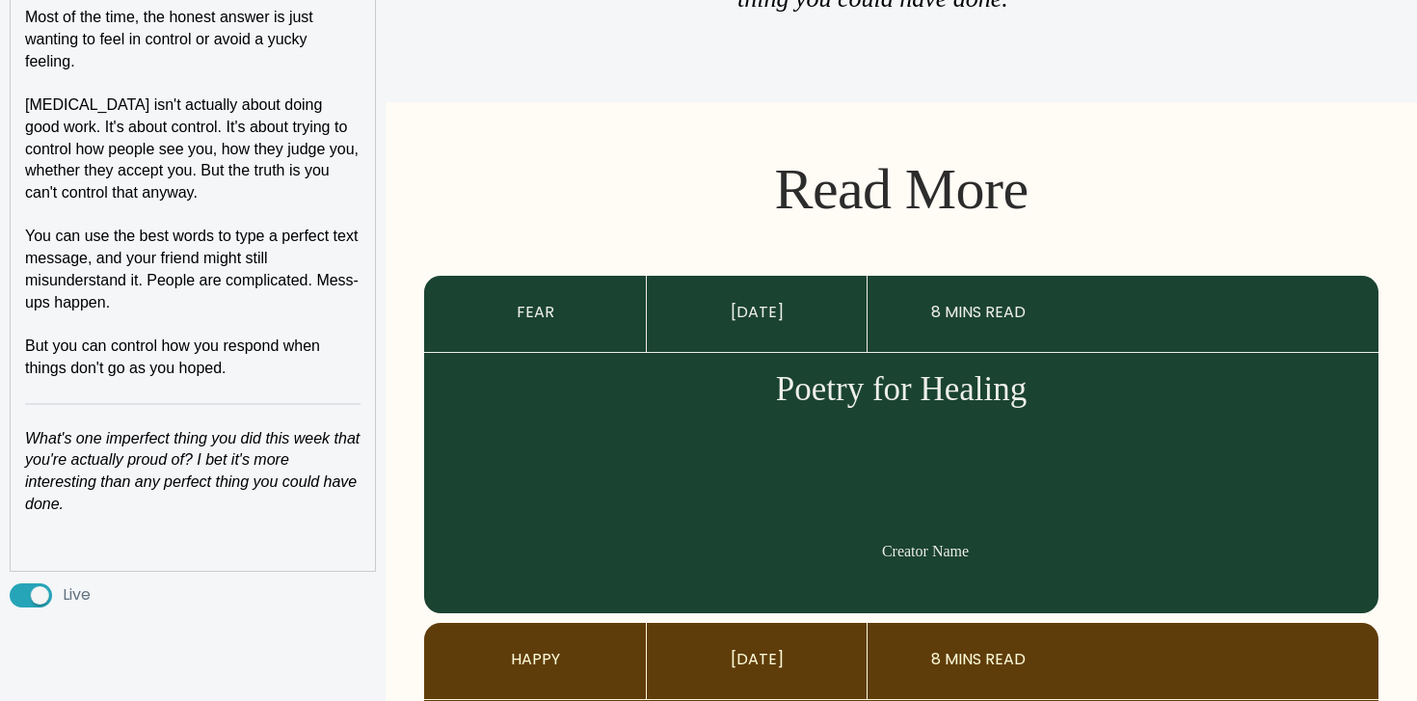
click at [192, 554] on p at bounding box center [192, 548] width 335 height 22
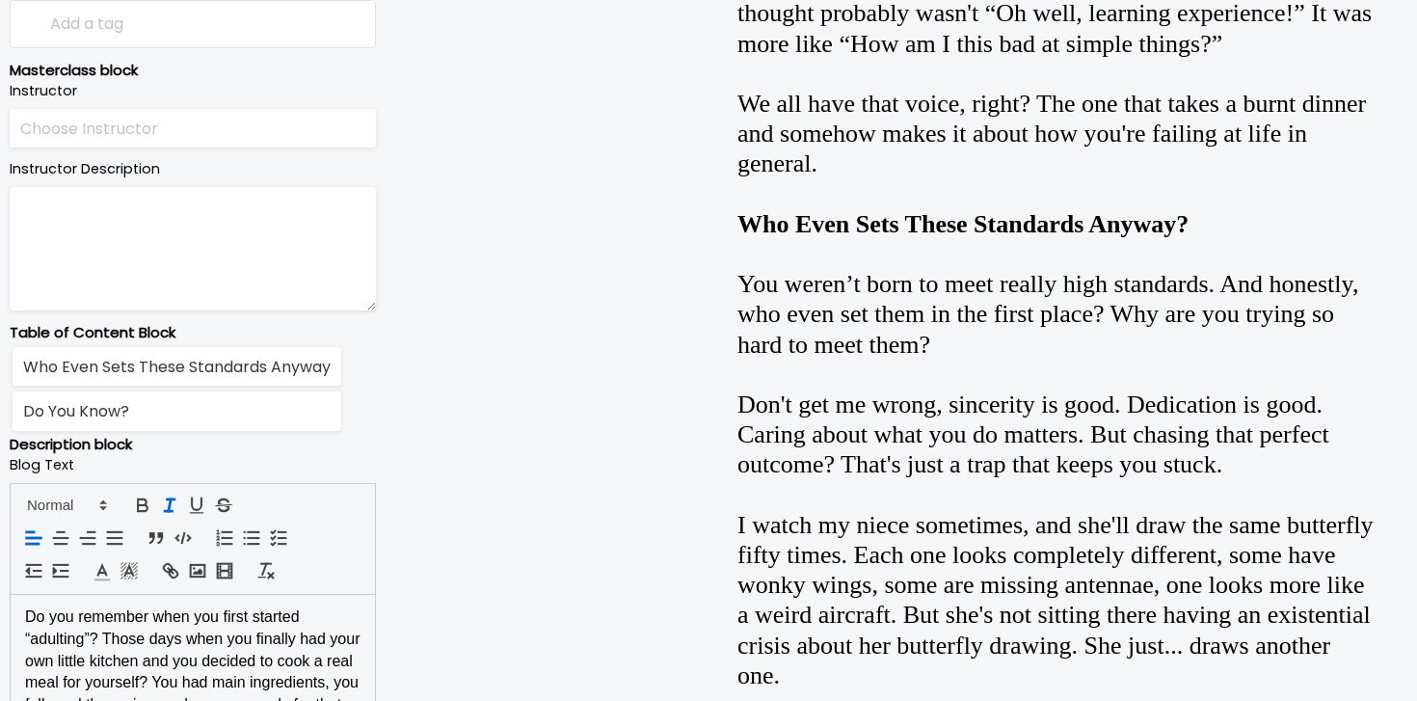
scroll to position [0, 0]
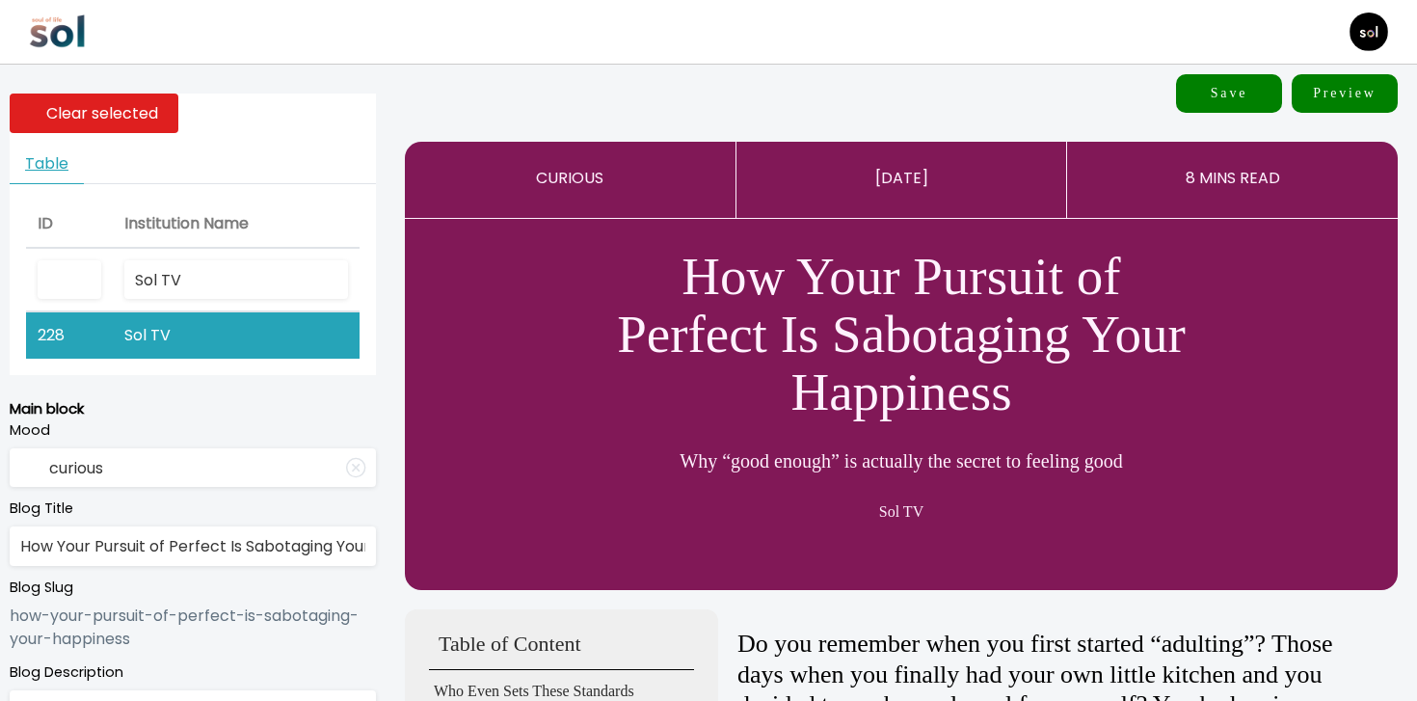
click at [1195, 97] on button "Save" at bounding box center [1229, 93] width 106 height 39
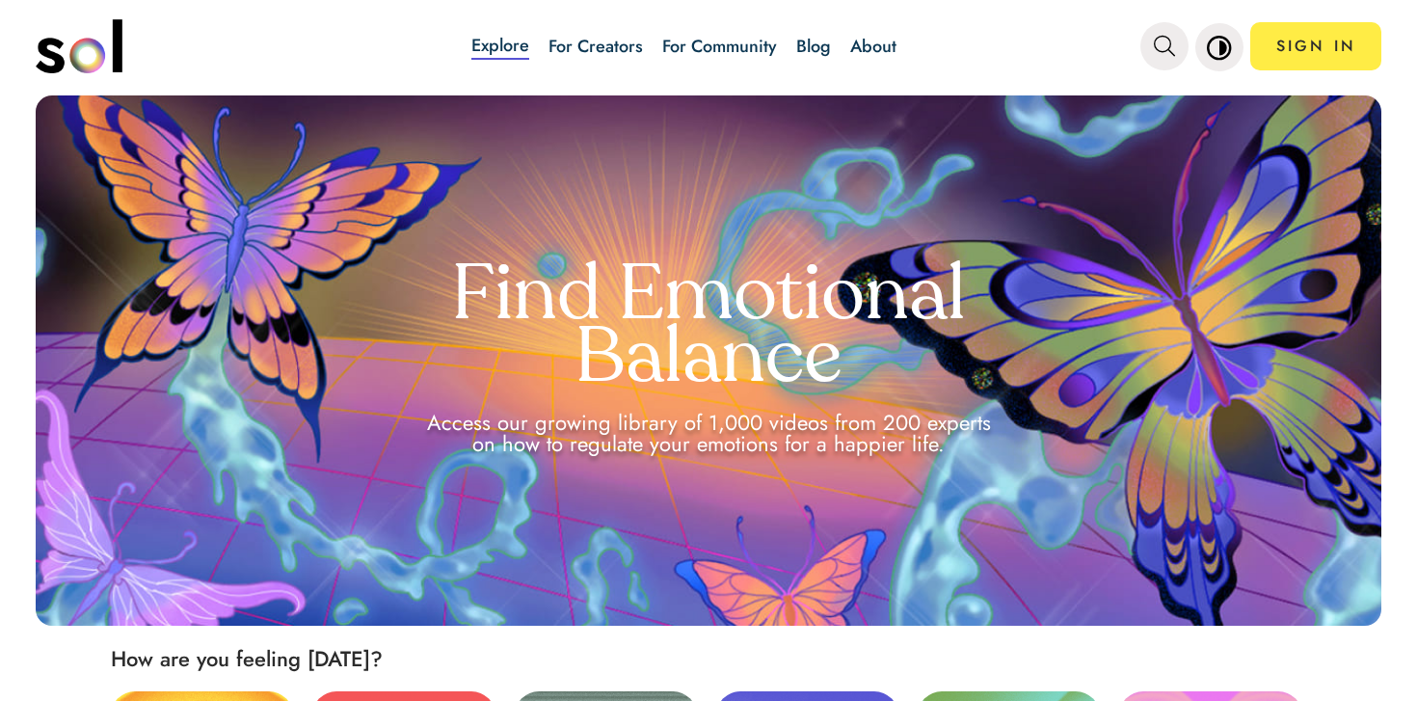
click at [828, 47] on link "Blog" at bounding box center [813, 46] width 35 height 25
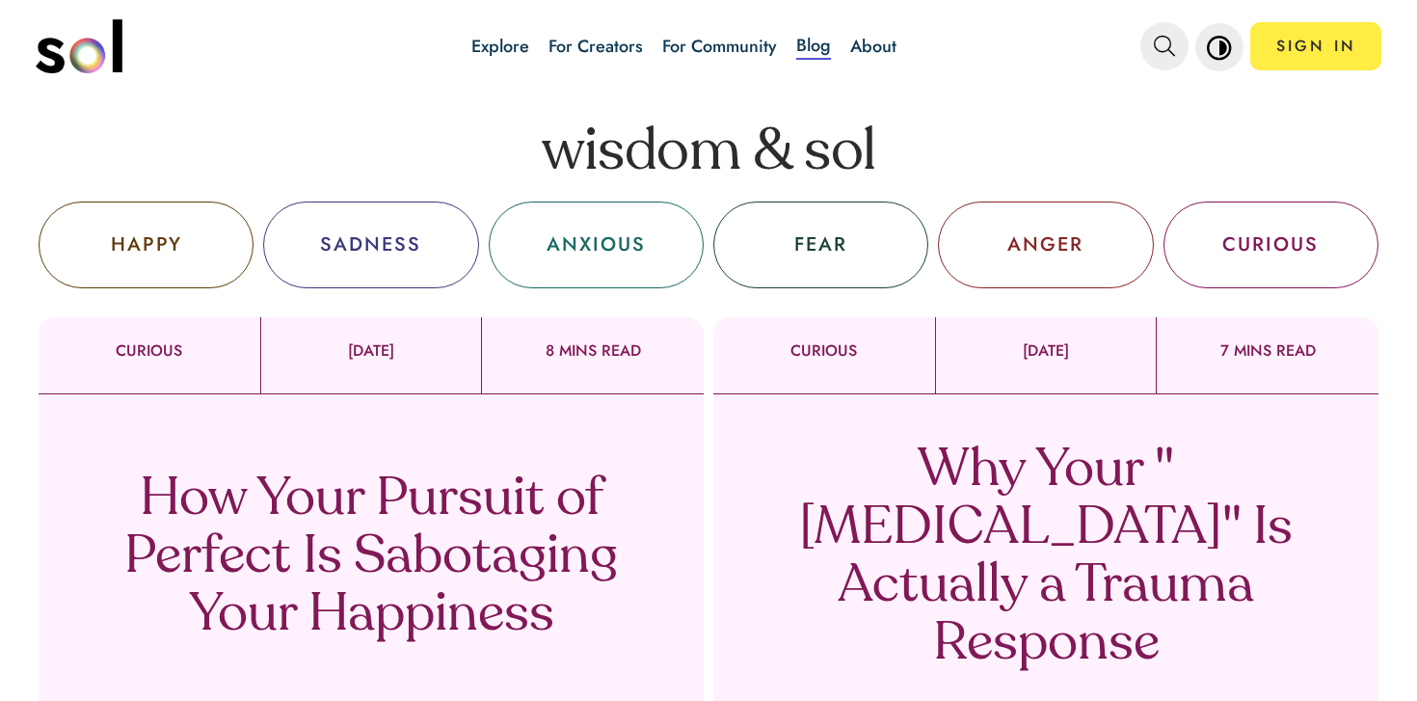
click at [456, 514] on p "How Your Pursuit of Perfect Is Sabotaging Your Happiness" at bounding box center [371, 558] width 569 height 174
